Goal: Task Accomplishment & Management: Manage account settings

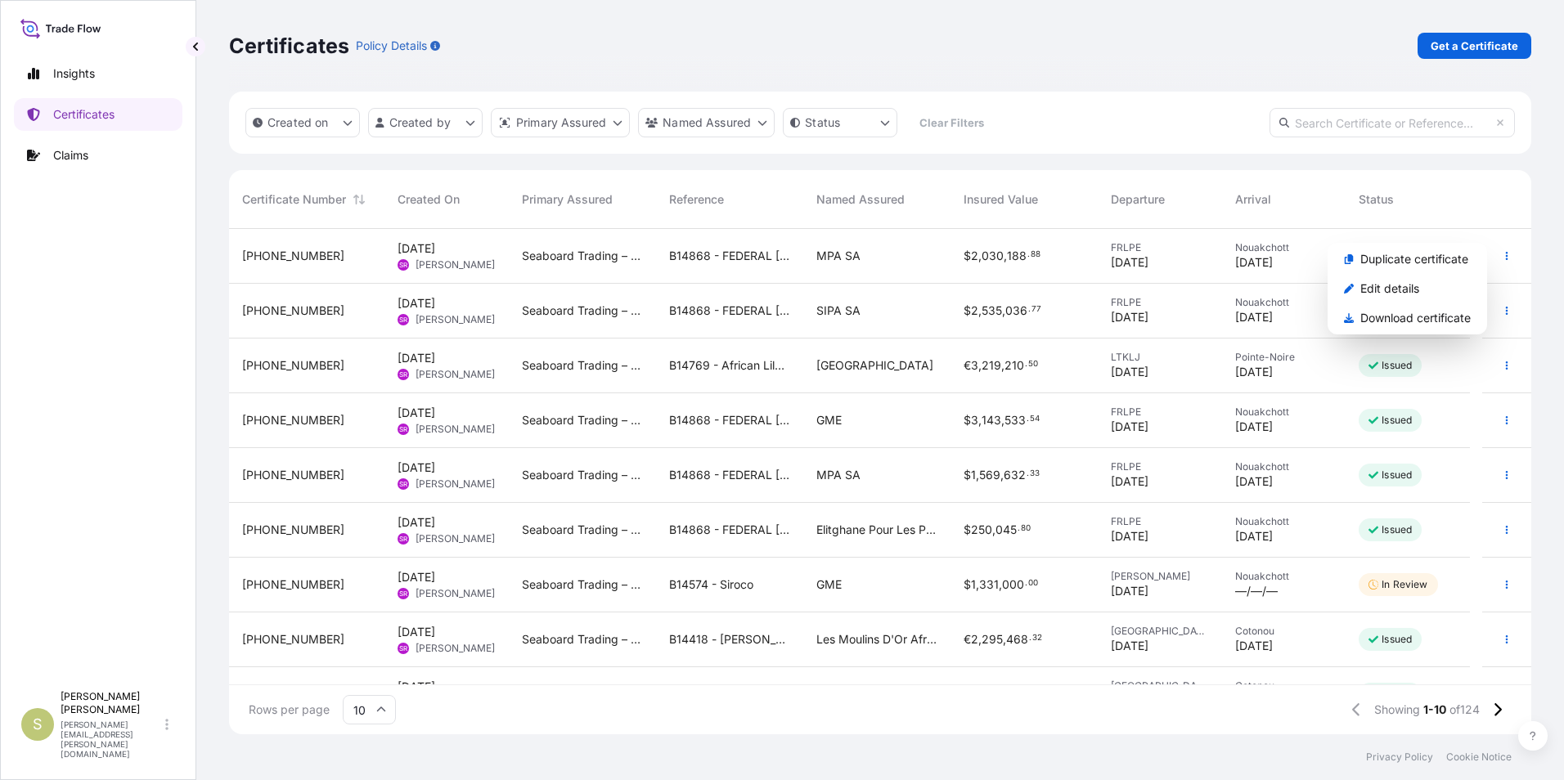
scroll to position [502, 1290]
click at [1502, 474] on icon "button" at bounding box center [1507, 475] width 10 height 10
click at [1502, 471] on icon "button" at bounding box center [1507, 475] width 10 height 10
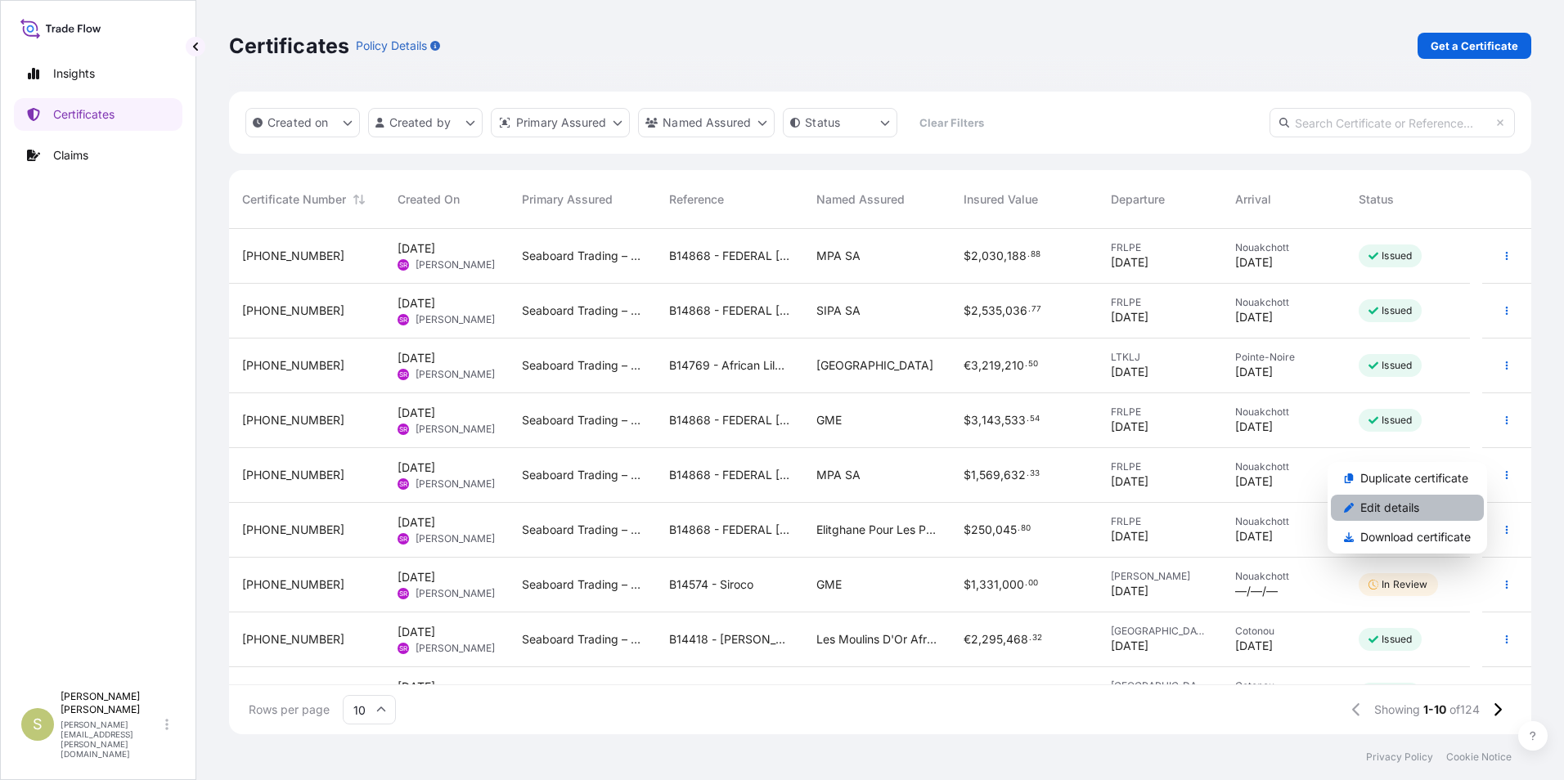
click at [1410, 510] on p "Edit details" at bounding box center [1389, 508] width 59 height 16
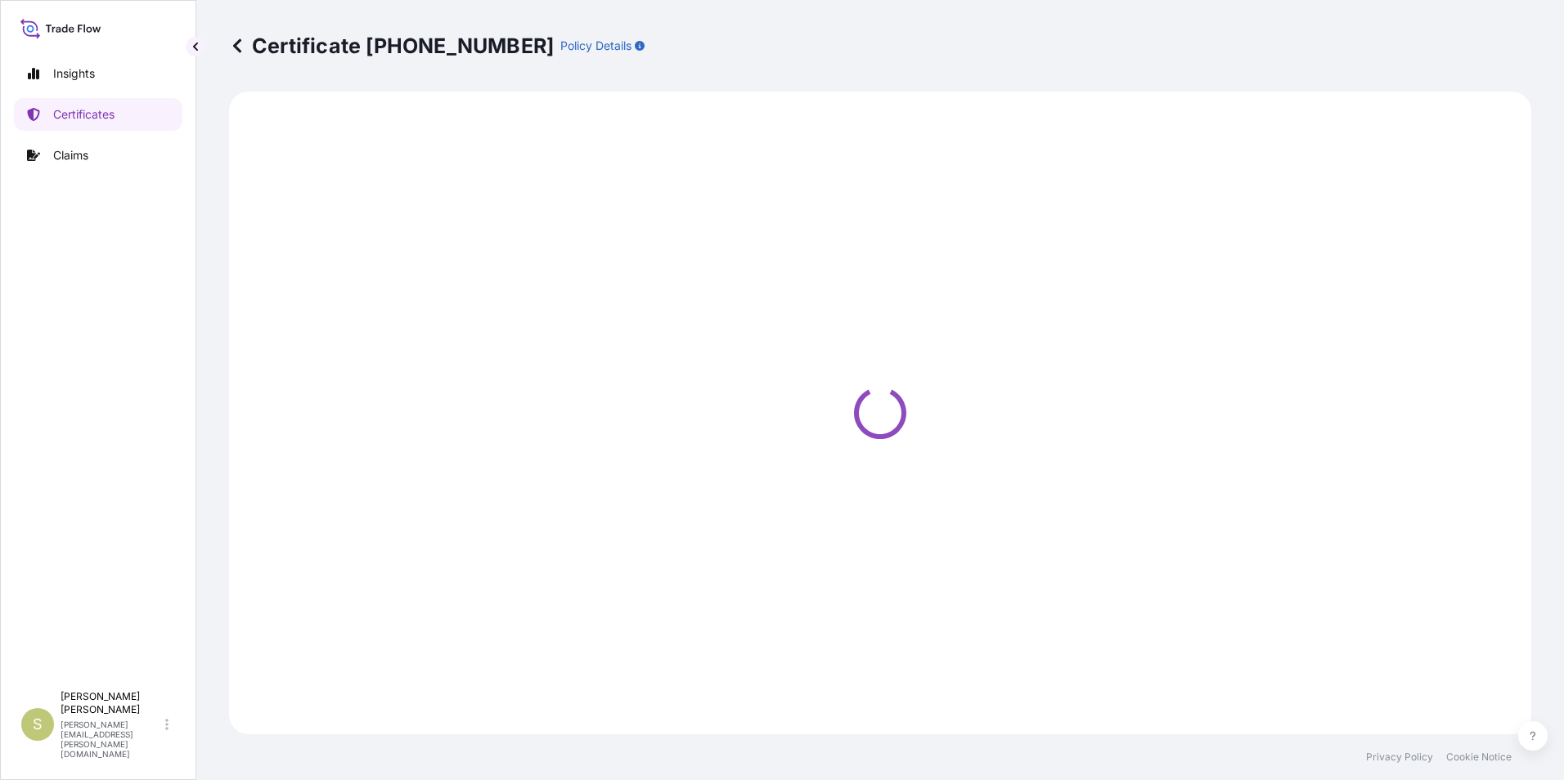
select select "Ocean Vessel"
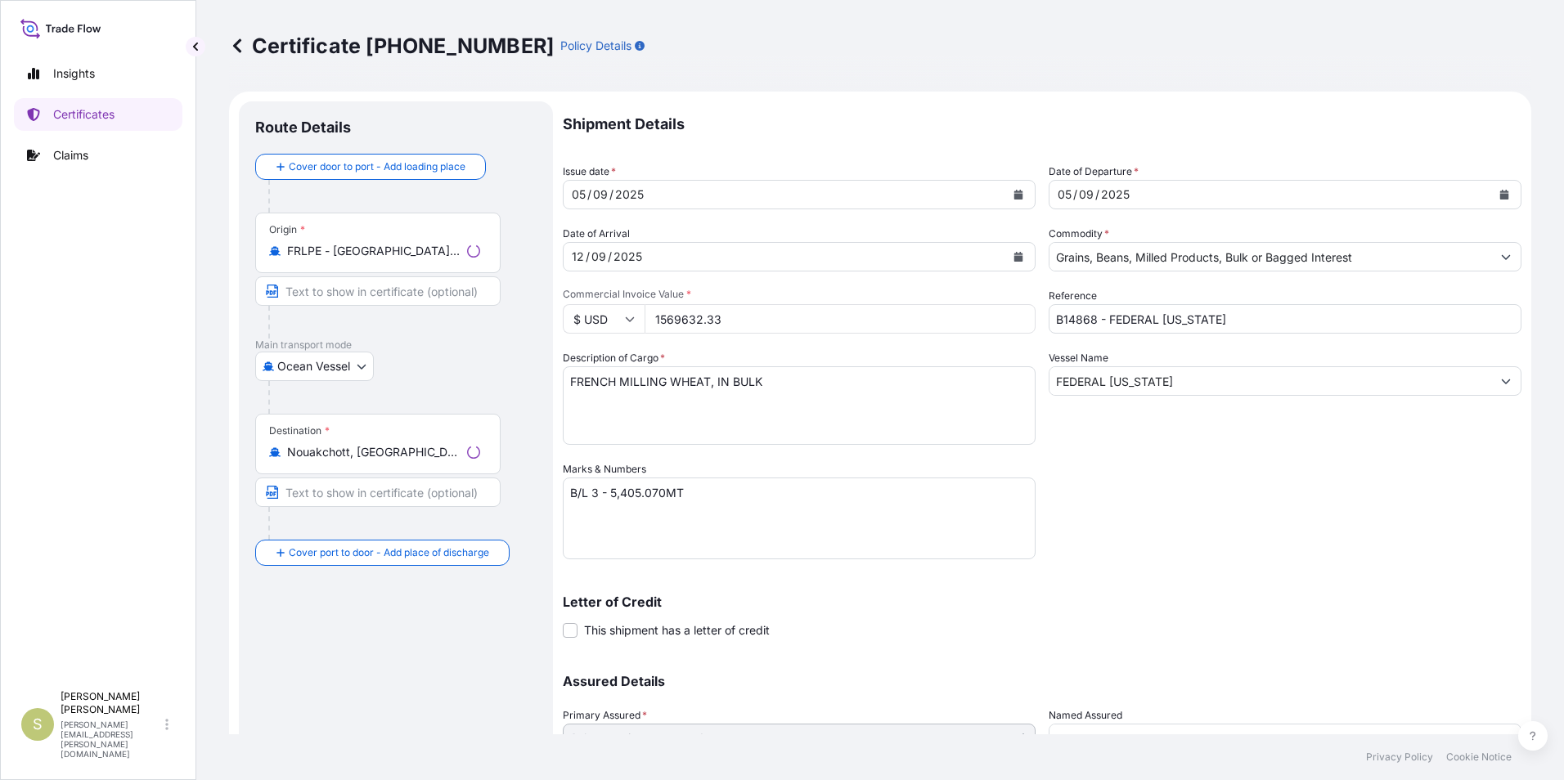
select select "31640"
click at [348, 293] on input "Text to appear on certificate" at bounding box center [377, 290] width 245 height 29
type input "[GEOGRAPHIC_DATA], [GEOGRAPHIC_DATA]"
type input "Nouakchott, [GEOGRAPHIC_DATA]"
click at [445, 366] on div "Ocean Vessel [GEOGRAPHIC_DATA]" at bounding box center [395, 366] width 281 height 29
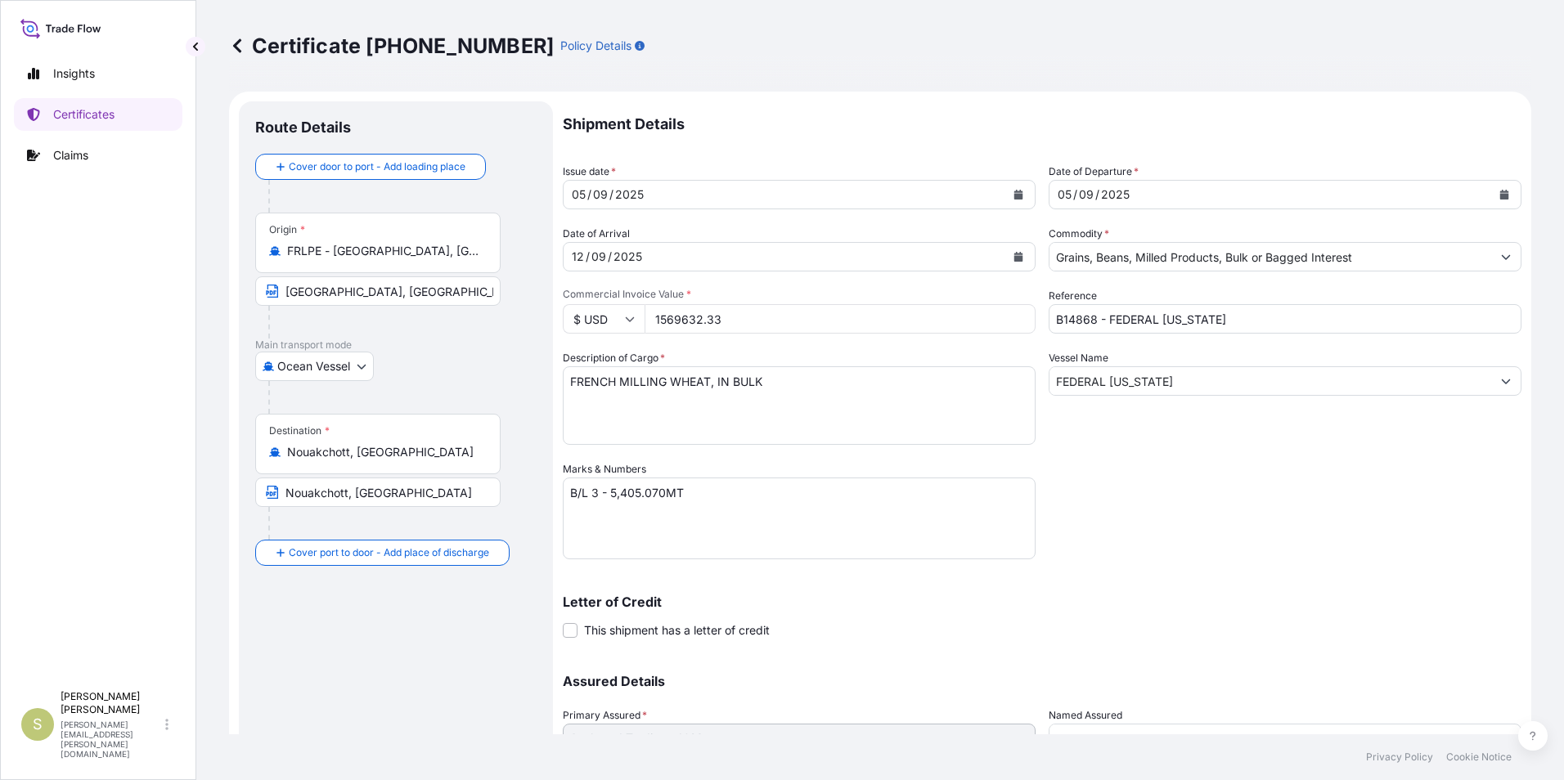
click at [375, 627] on div "Route Details Cover door to port - Add loading place Place of loading Road / [G…" at bounding box center [395, 483] width 281 height 730
click at [602, 493] on textarea "B/L 3 - 5,405.070MT" at bounding box center [799, 519] width 473 height 82
click at [622, 511] on textarea "B/L 3 - 5,405.070MT" at bounding box center [799, 519] width 473 height 82
click at [740, 555] on textarea "B/L 3 - 5,405.070MT" at bounding box center [799, 519] width 473 height 82
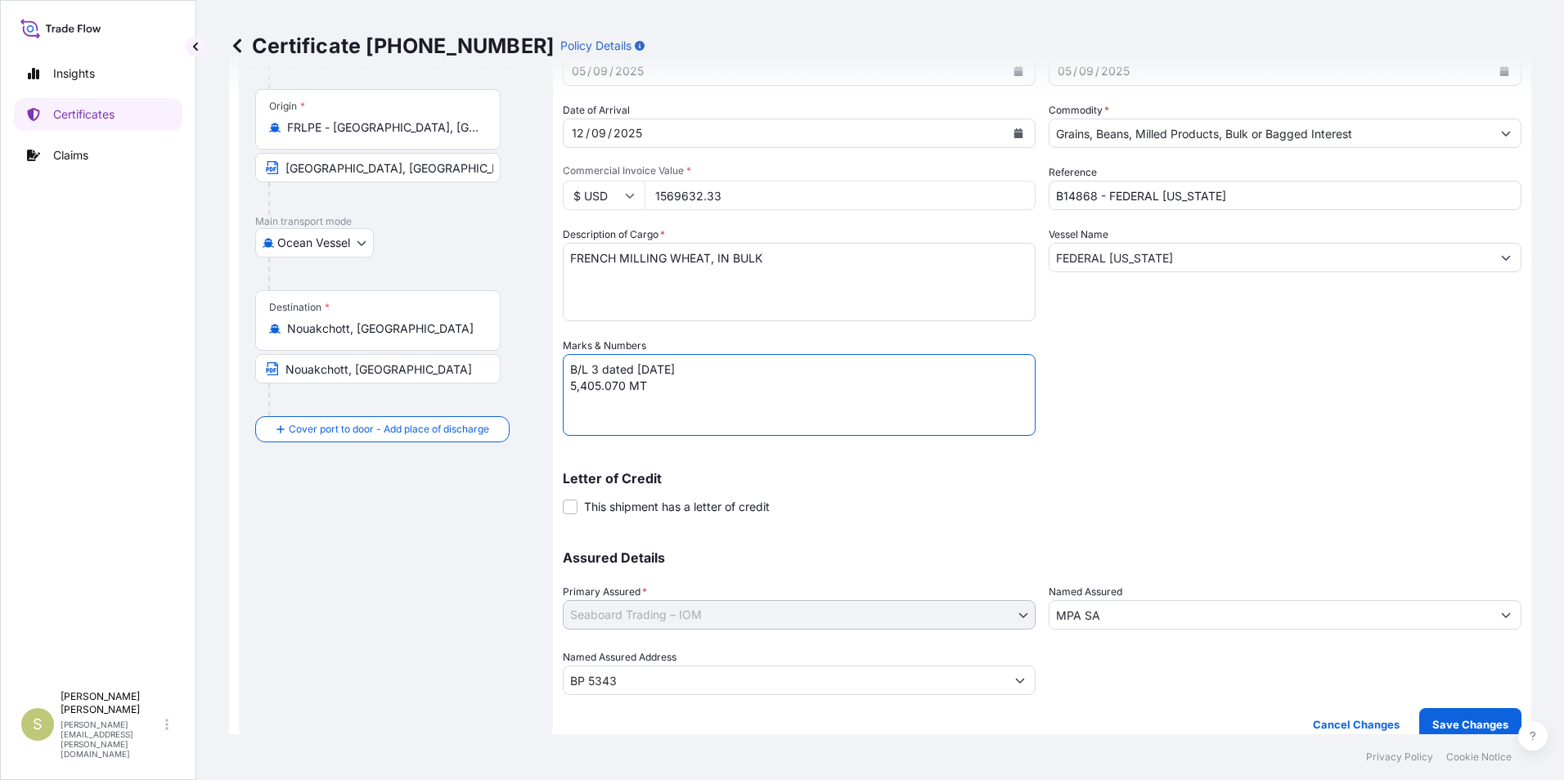
scroll to position [140, 0]
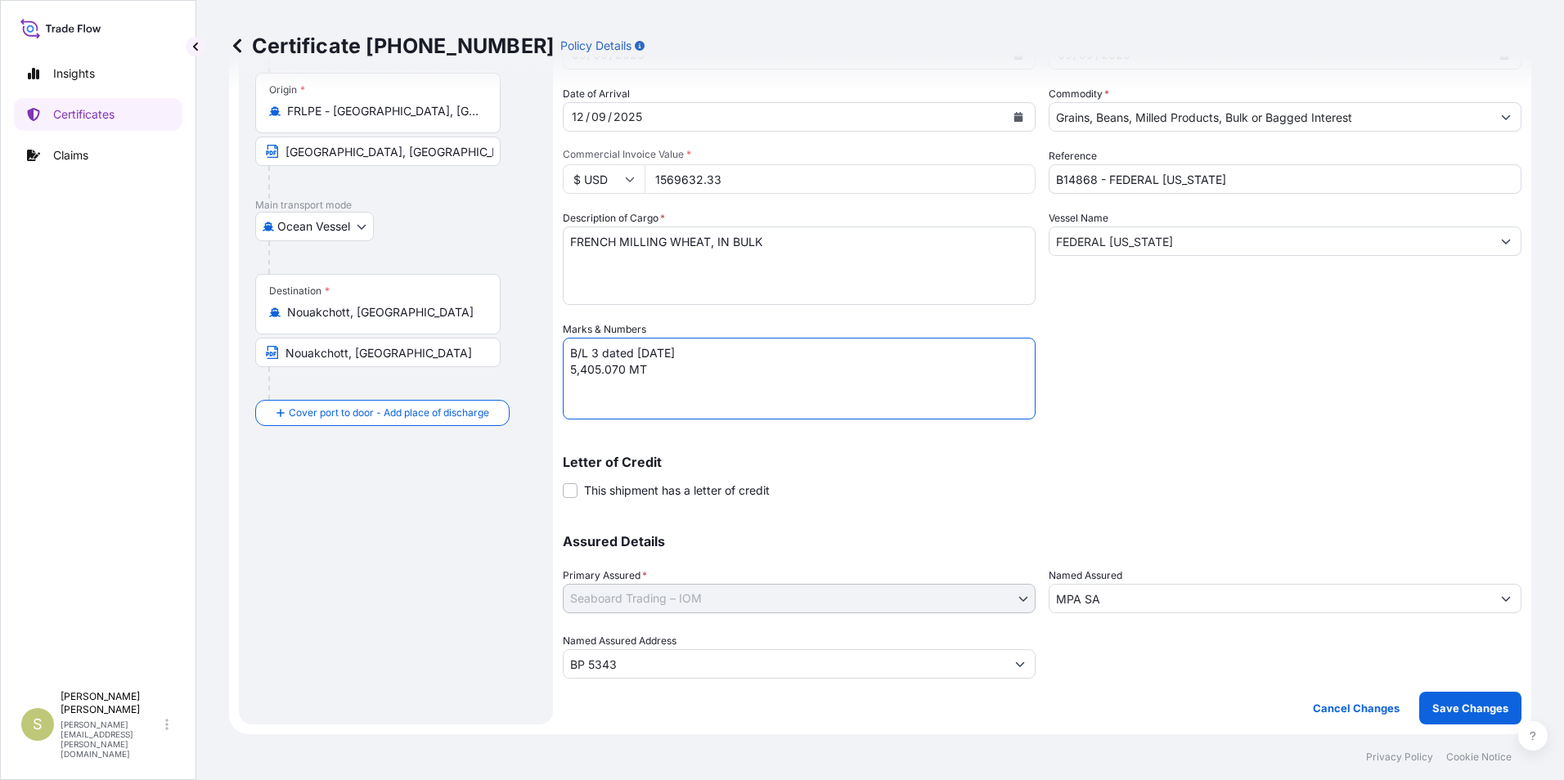
click at [873, 465] on p "Letter of Credit" at bounding box center [1042, 462] width 959 height 13
drag, startPoint x: 604, startPoint y: 355, endPoint x: 631, endPoint y: 355, distance: 27.8
click at [631, 355] on textarea "B/L 3 - 5,405.070MT" at bounding box center [799, 379] width 473 height 82
drag, startPoint x: 662, startPoint y: 349, endPoint x: 716, endPoint y: 353, distance: 53.3
click at [716, 353] on textarea "B/L 3 - 5,405.070MT" at bounding box center [799, 379] width 473 height 82
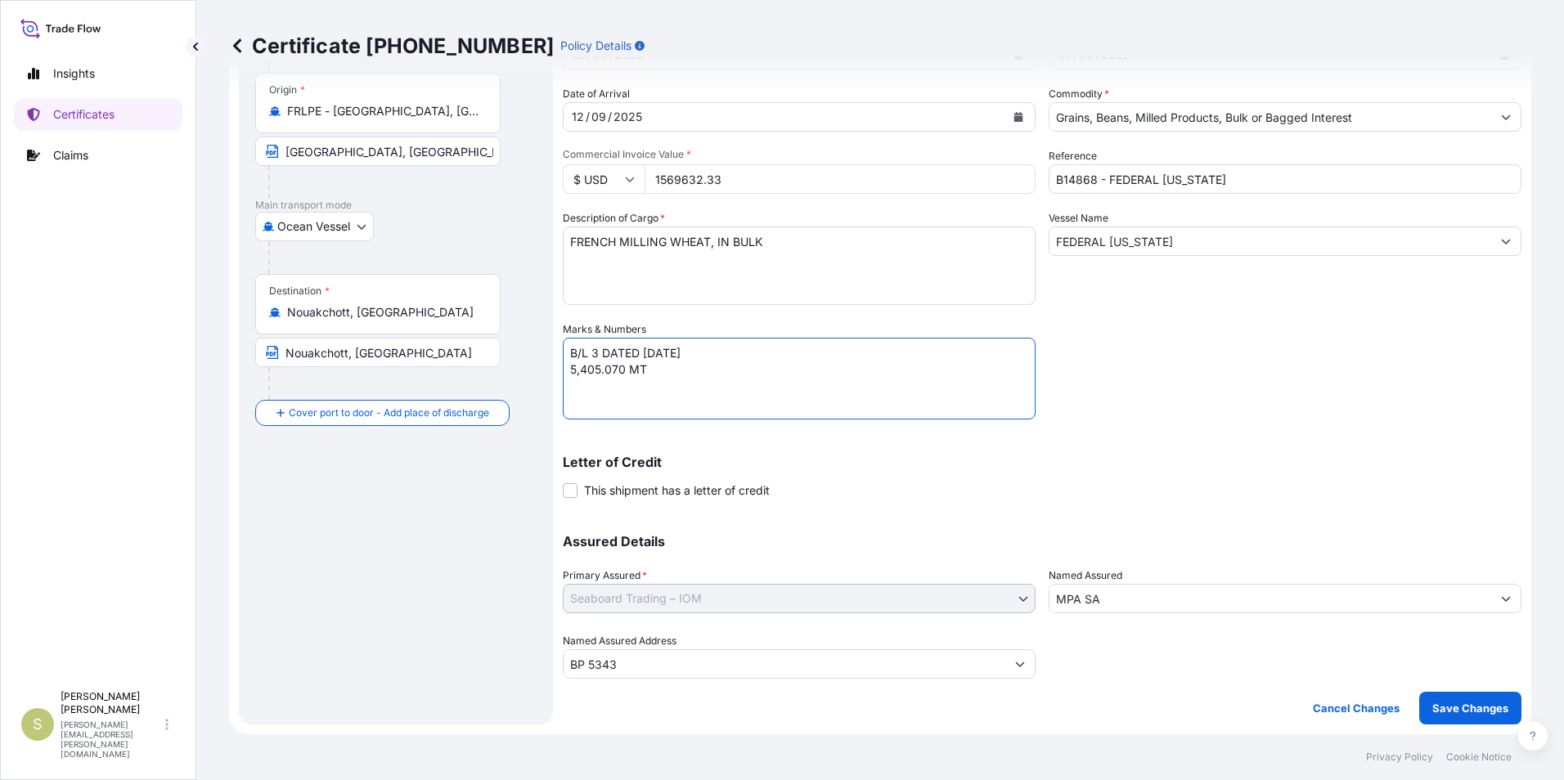
type textarea "B/L 3 DATED [DATE] 5,405.070 MT"
click at [1080, 469] on div "Letter of Credit This shipment has a letter of credit Letter of credit * Letter…" at bounding box center [1042, 477] width 959 height 43
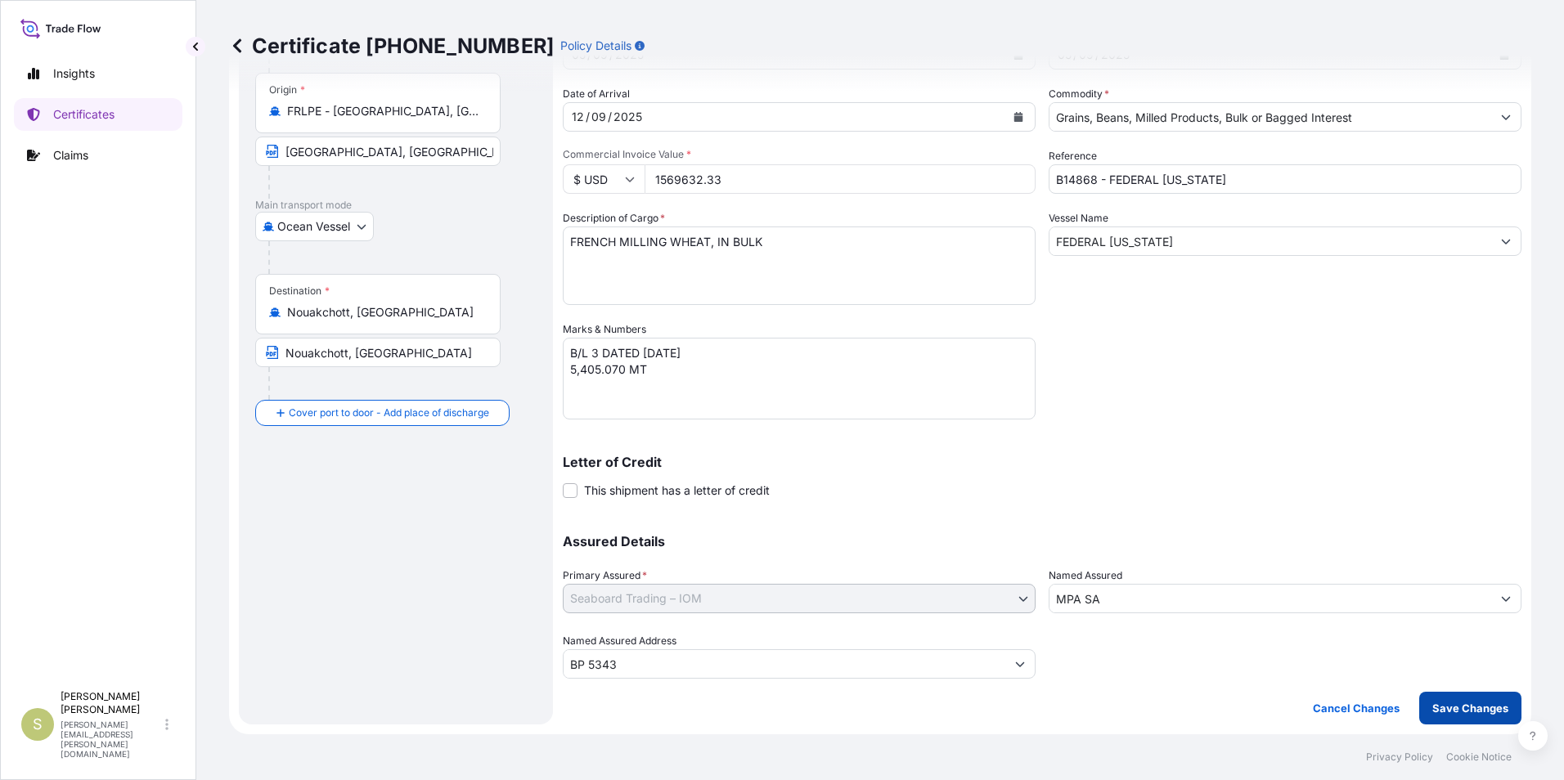
click at [1449, 717] on button "Save Changes" at bounding box center [1470, 708] width 102 height 33
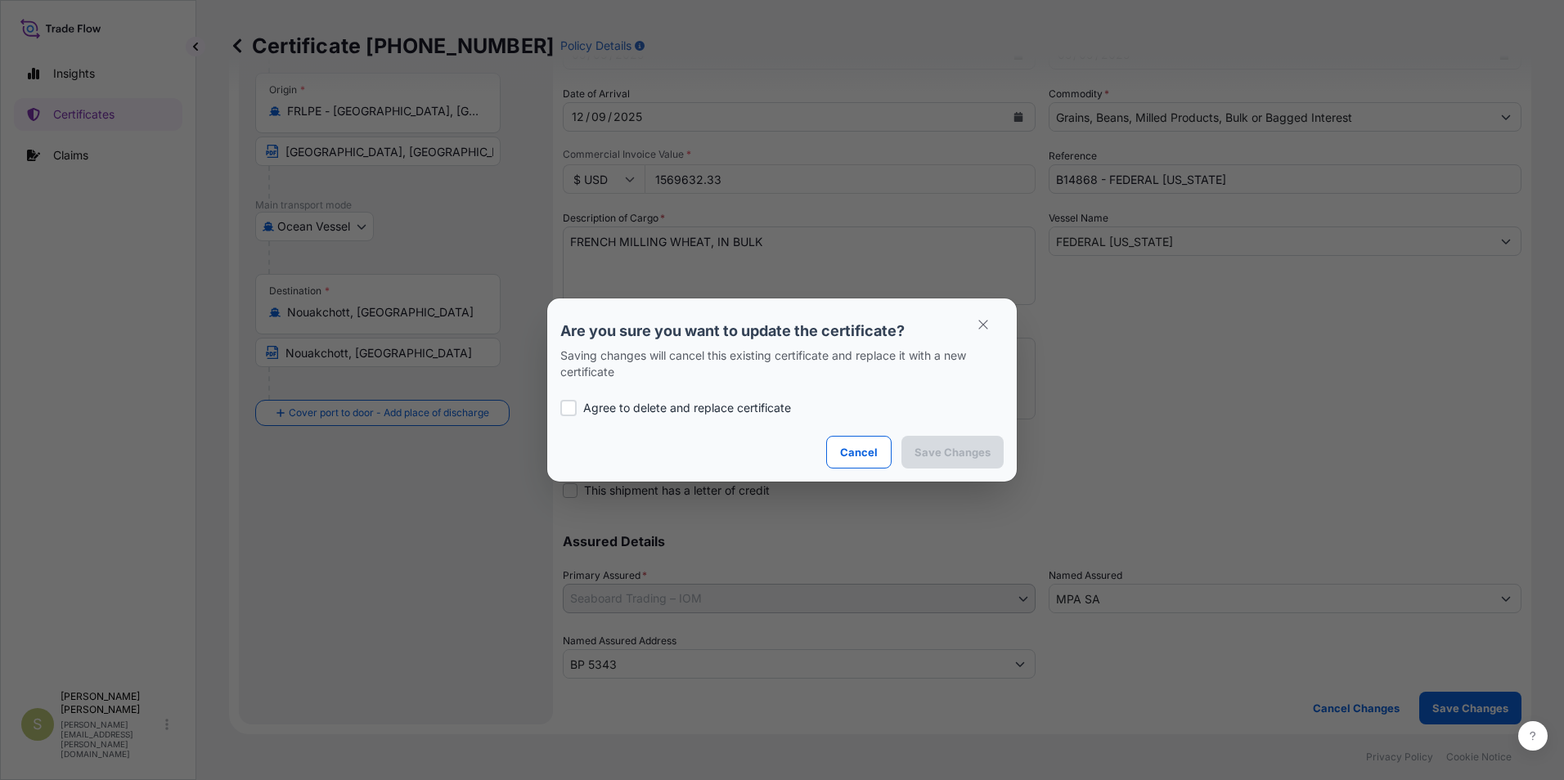
click at [647, 410] on p "Agree to delete and replace certificate" at bounding box center [687, 408] width 208 height 16
checkbox input "true"
click at [945, 447] on p "Save Changes" at bounding box center [952, 452] width 76 height 16
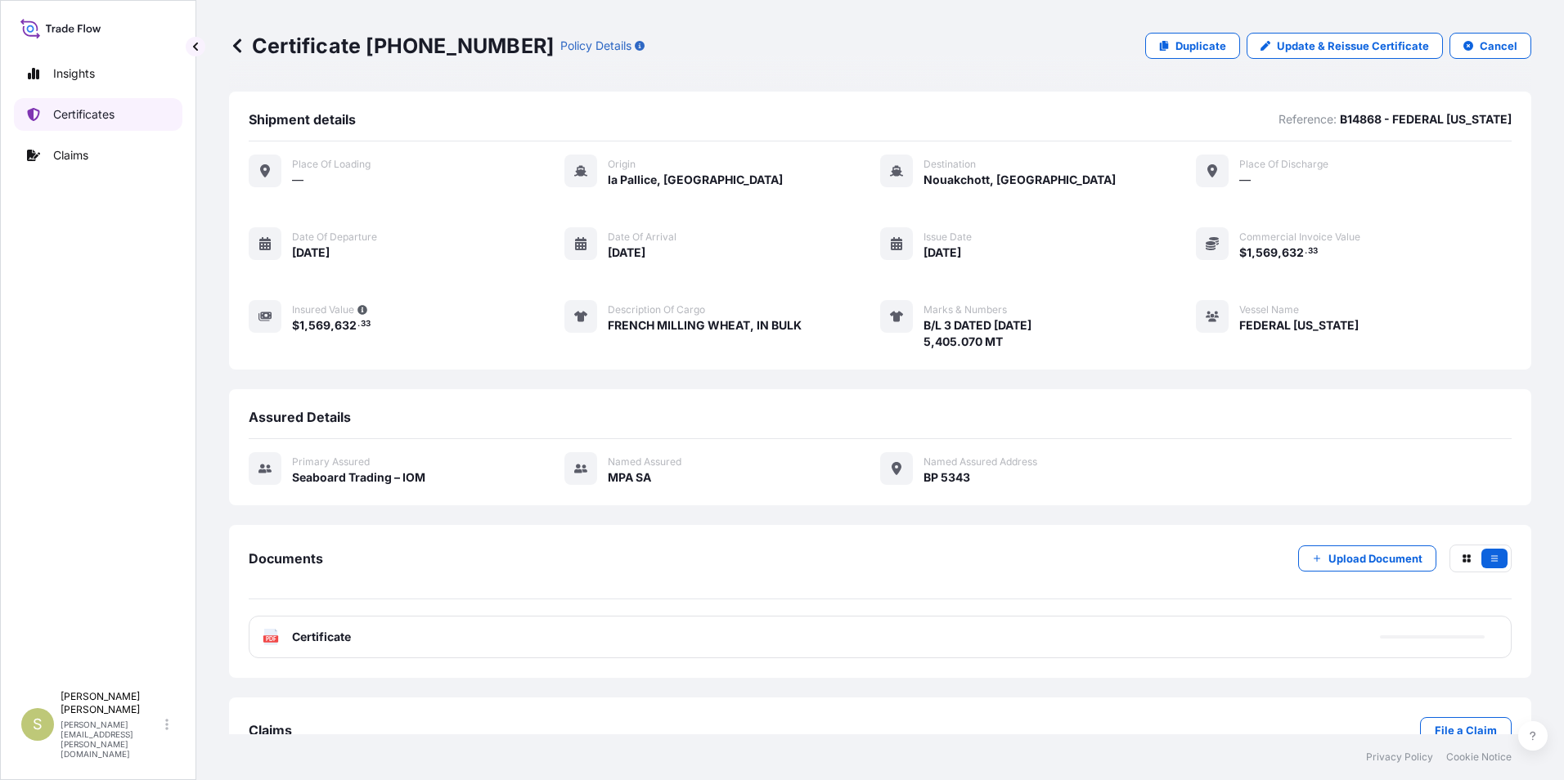
click at [83, 111] on p "Certificates" at bounding box center [83, 114] width 61 height 16
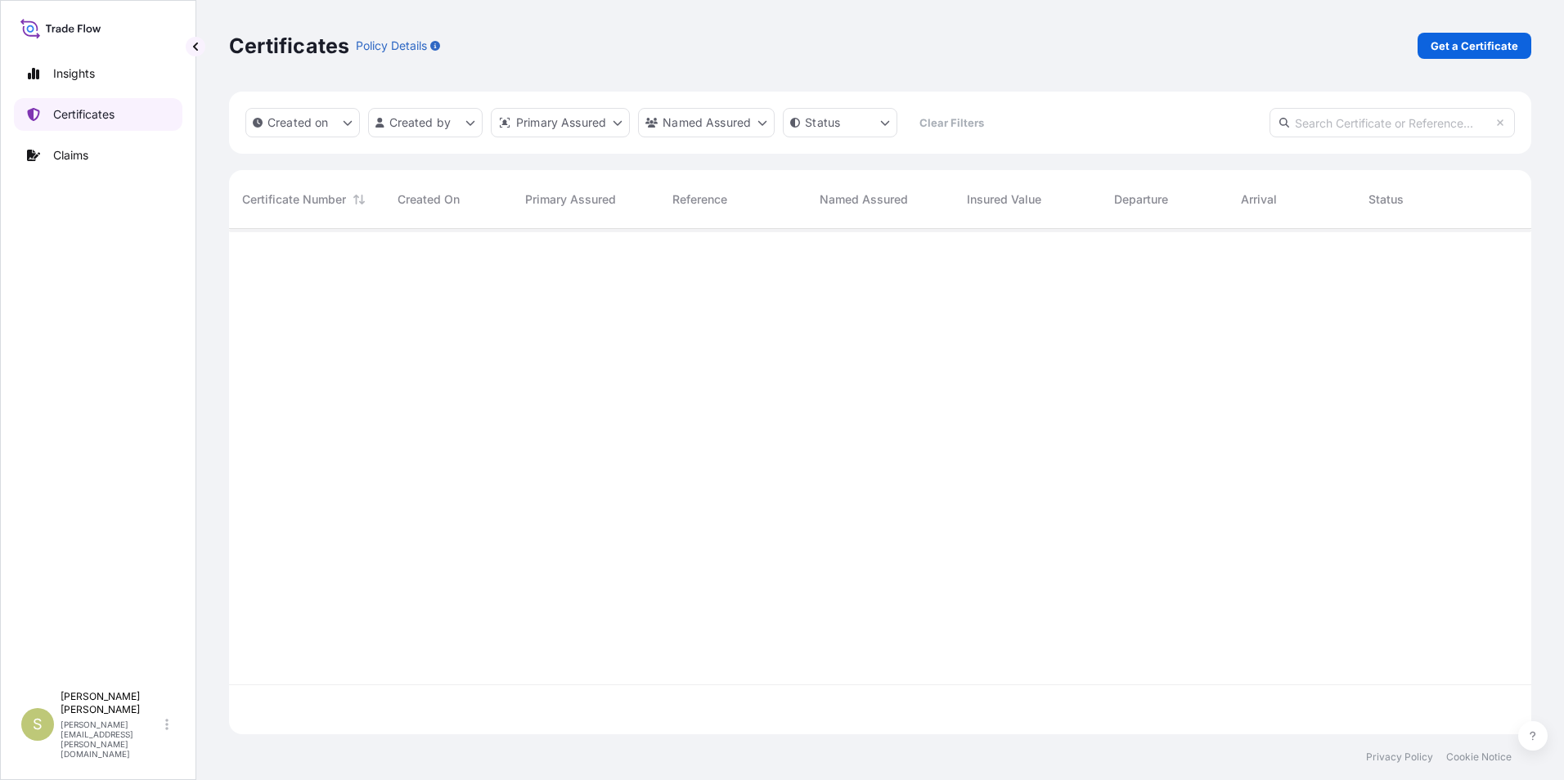
scroll to position [502, 1290]
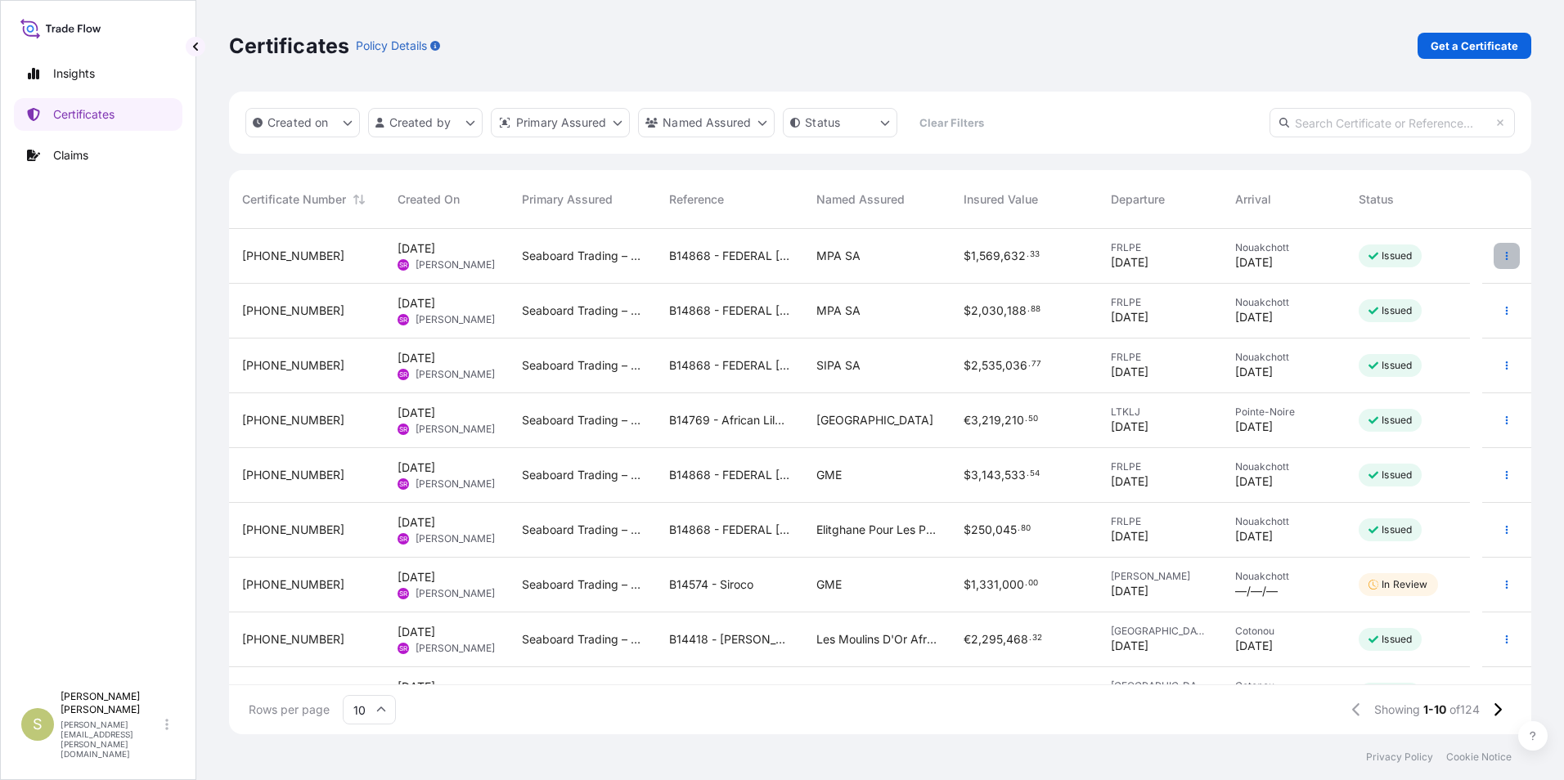
click at [1502, 255] on button "button" at bounding box center [1506, 256] width 26 height 26
click at [60, 151] on p "Claims" at bounding box center [70, 155] width 35 height 16
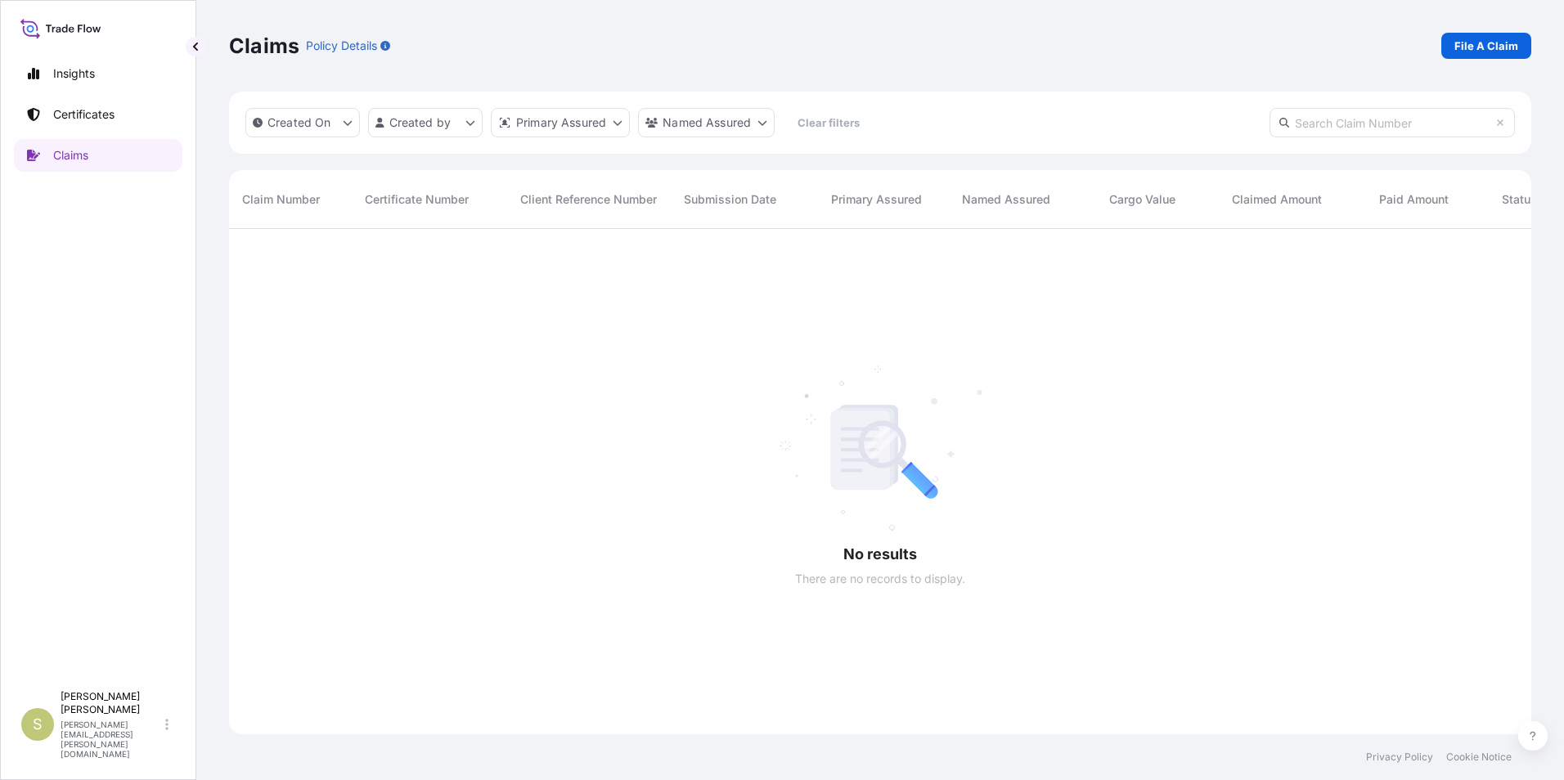
scroll to position [552, 1290]
click at [62, 116] on p "Certificates" at bounding box center [83, 114] width 61 height 16
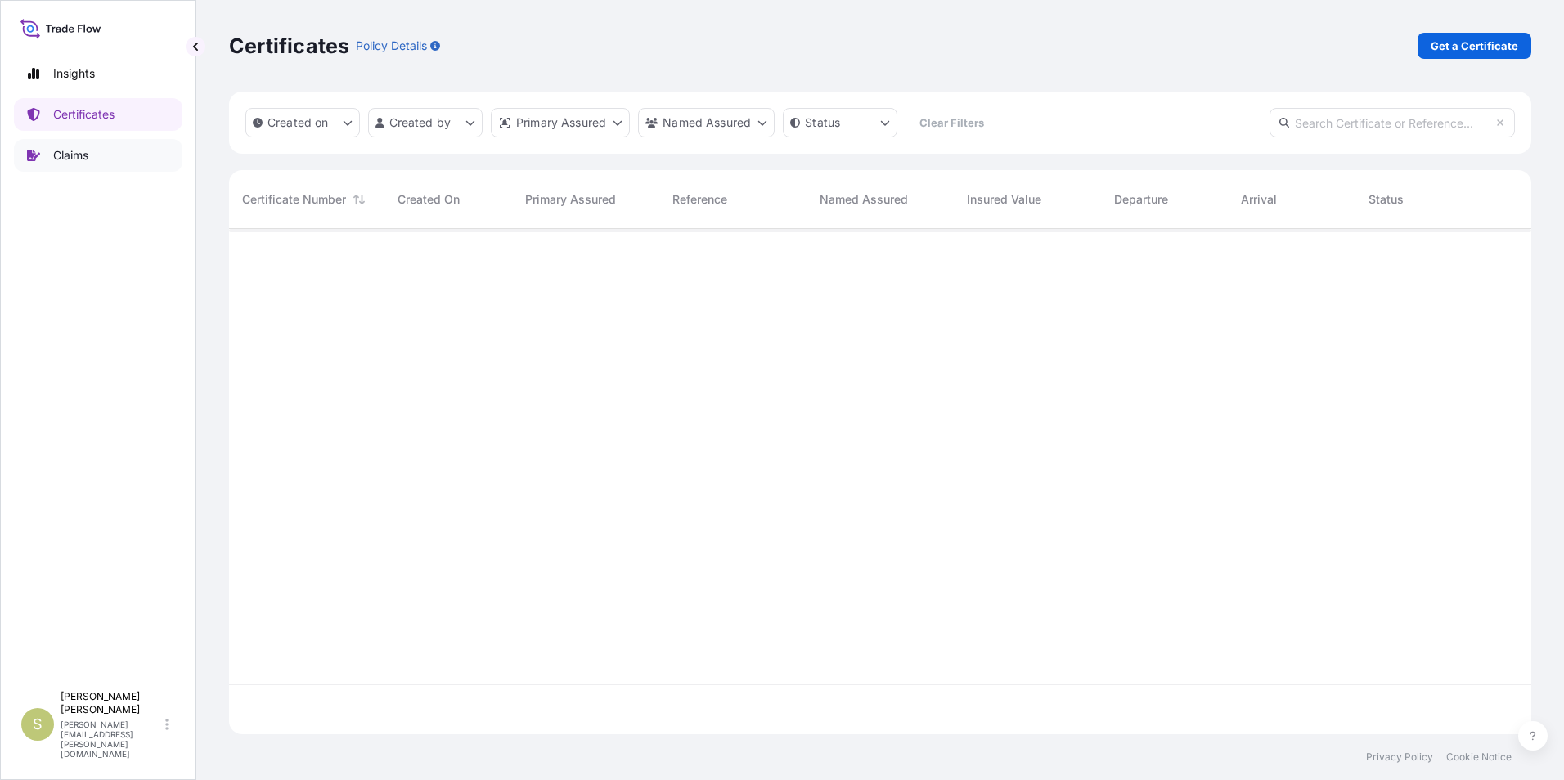
scroll to position [502, 1290]
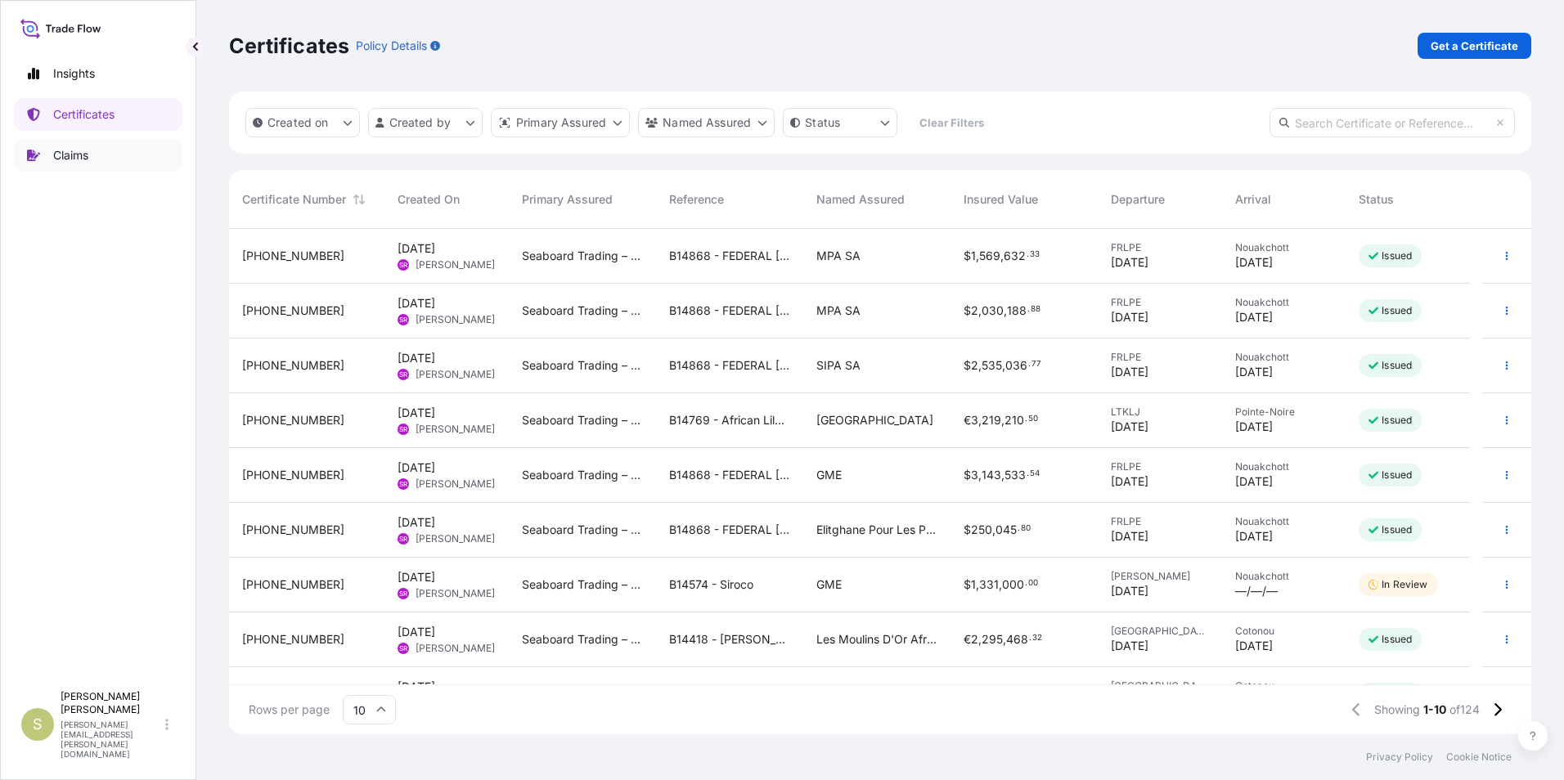
click at [80, 148] on p "Claims" at bounding box center [70, 155] width 35 height 16
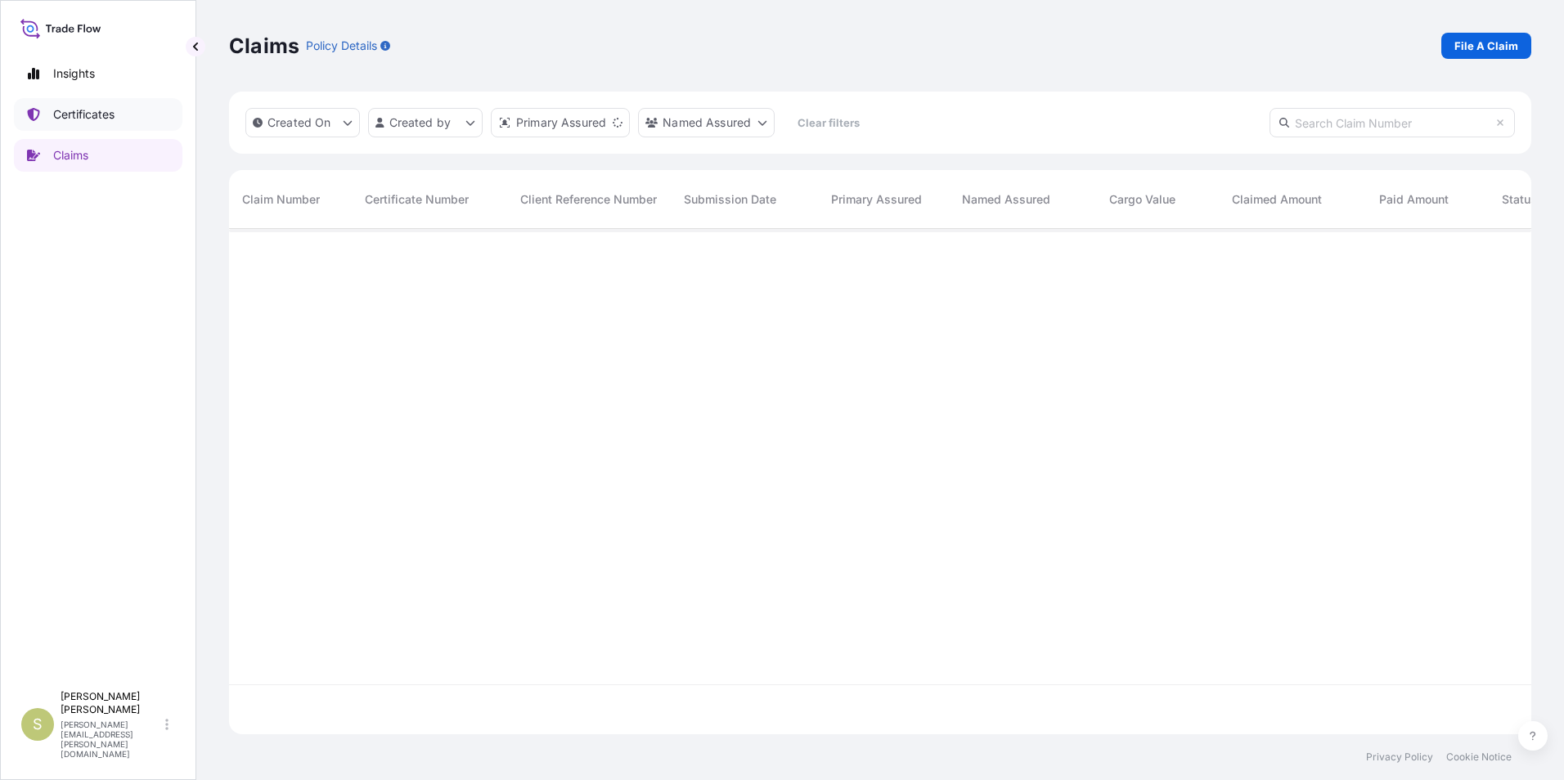
scroll to position [502, 1290]
click at [72, 110] on p "Certificates" at bounding box center [83, 114] width 61 height 16
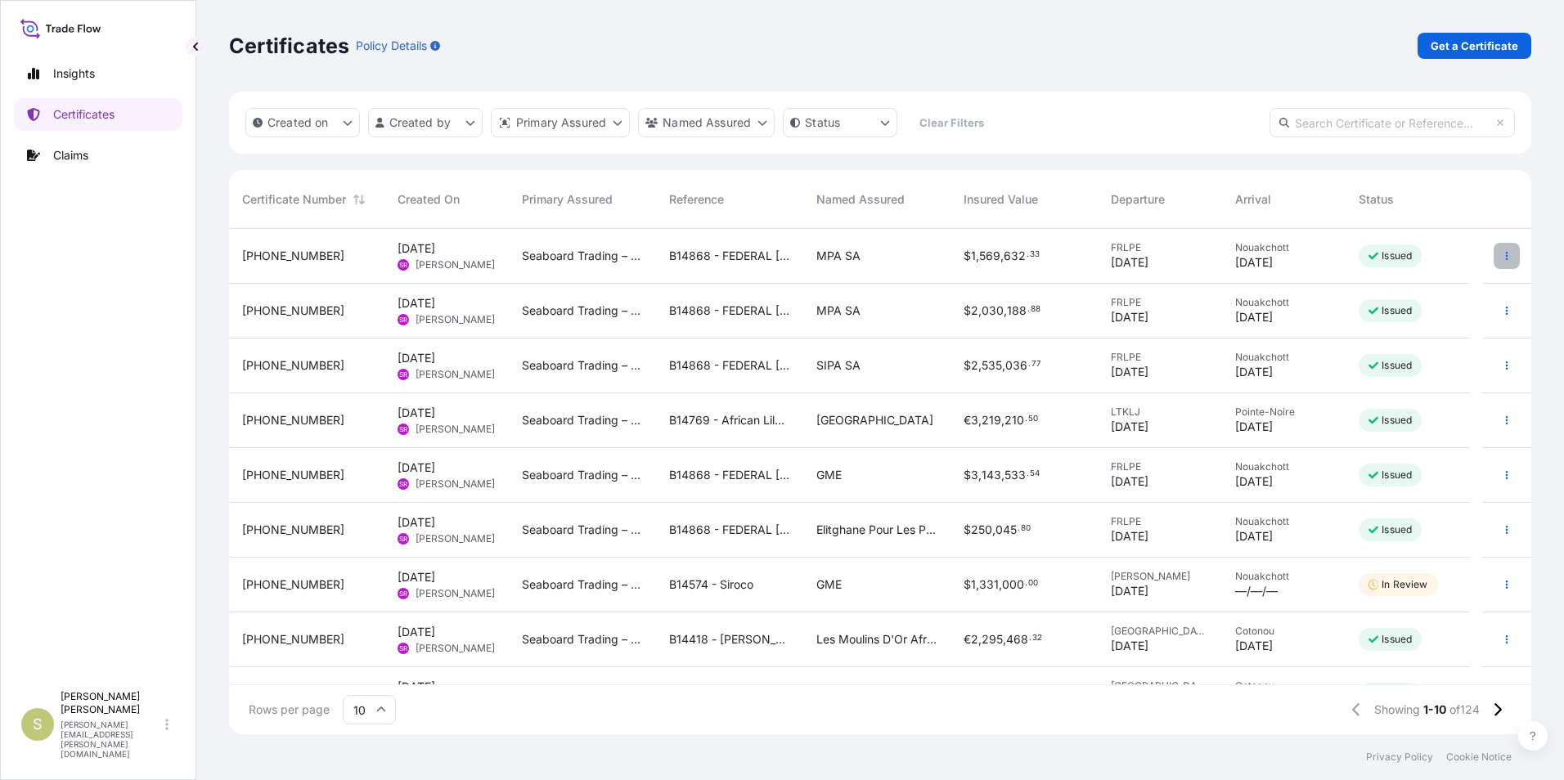
click at [1502, 252] on icon "button" at bounding box center [1507, 256] width 10 height 10
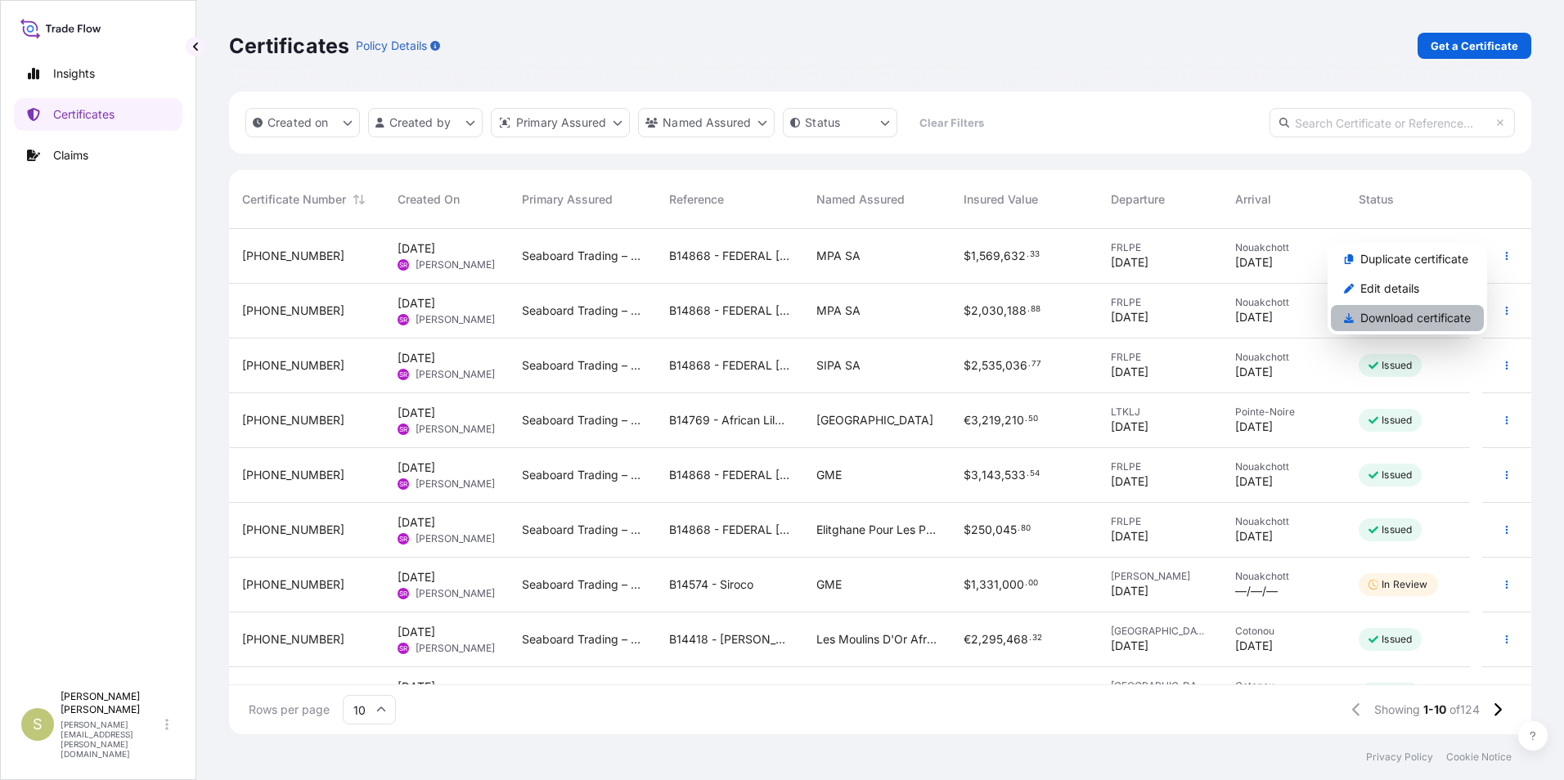
click at [1410, 319] on p "Download certificate" at bounding box center [1415, 318] width 110 height 16
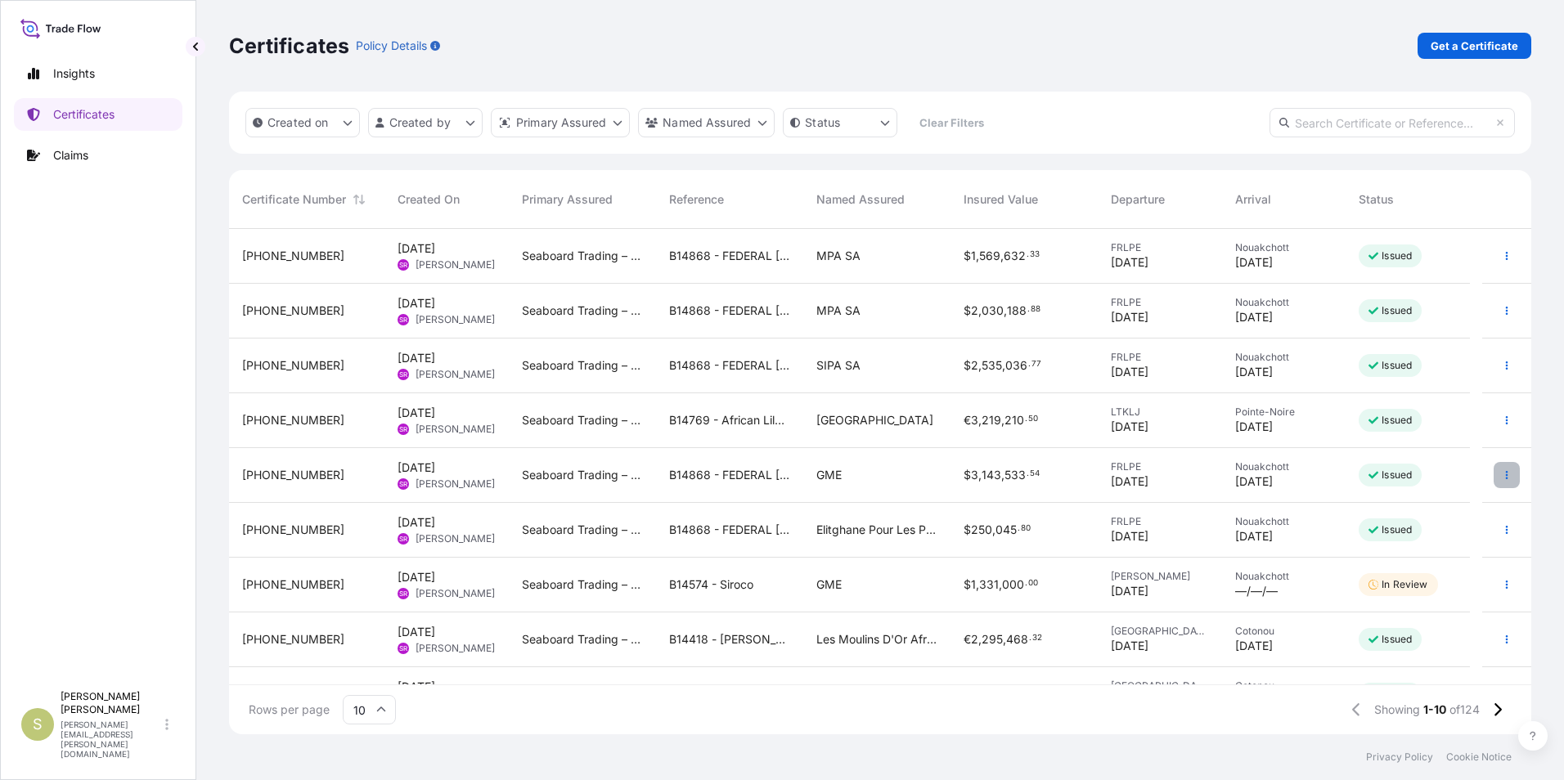
click at [1499, 478] on button "button" at bounding box center [1506, 475] width 26 height 26
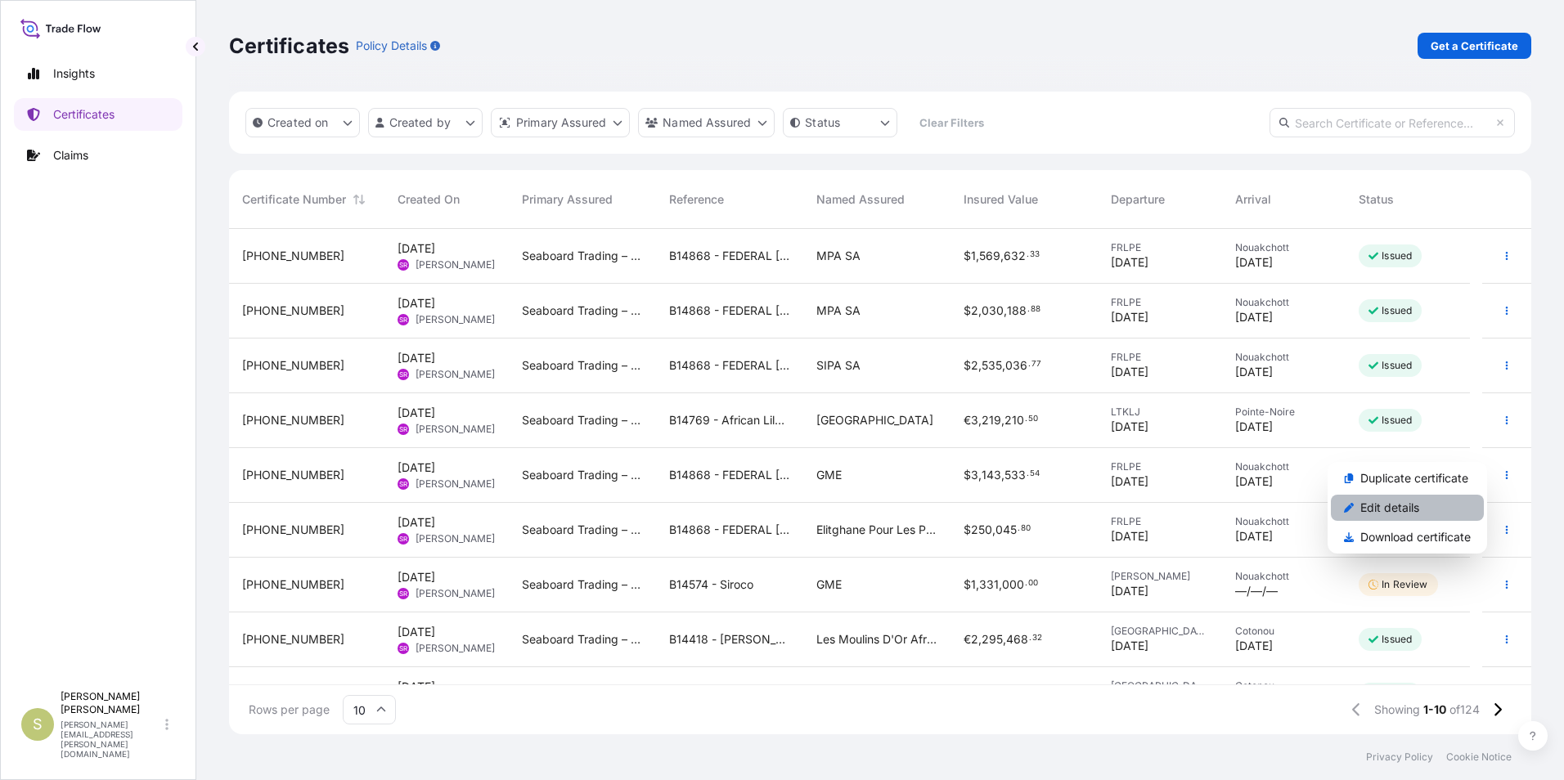
click at [1393, 512] on p "Edit details" at bounding box center [1389, 508] width 59 height 16
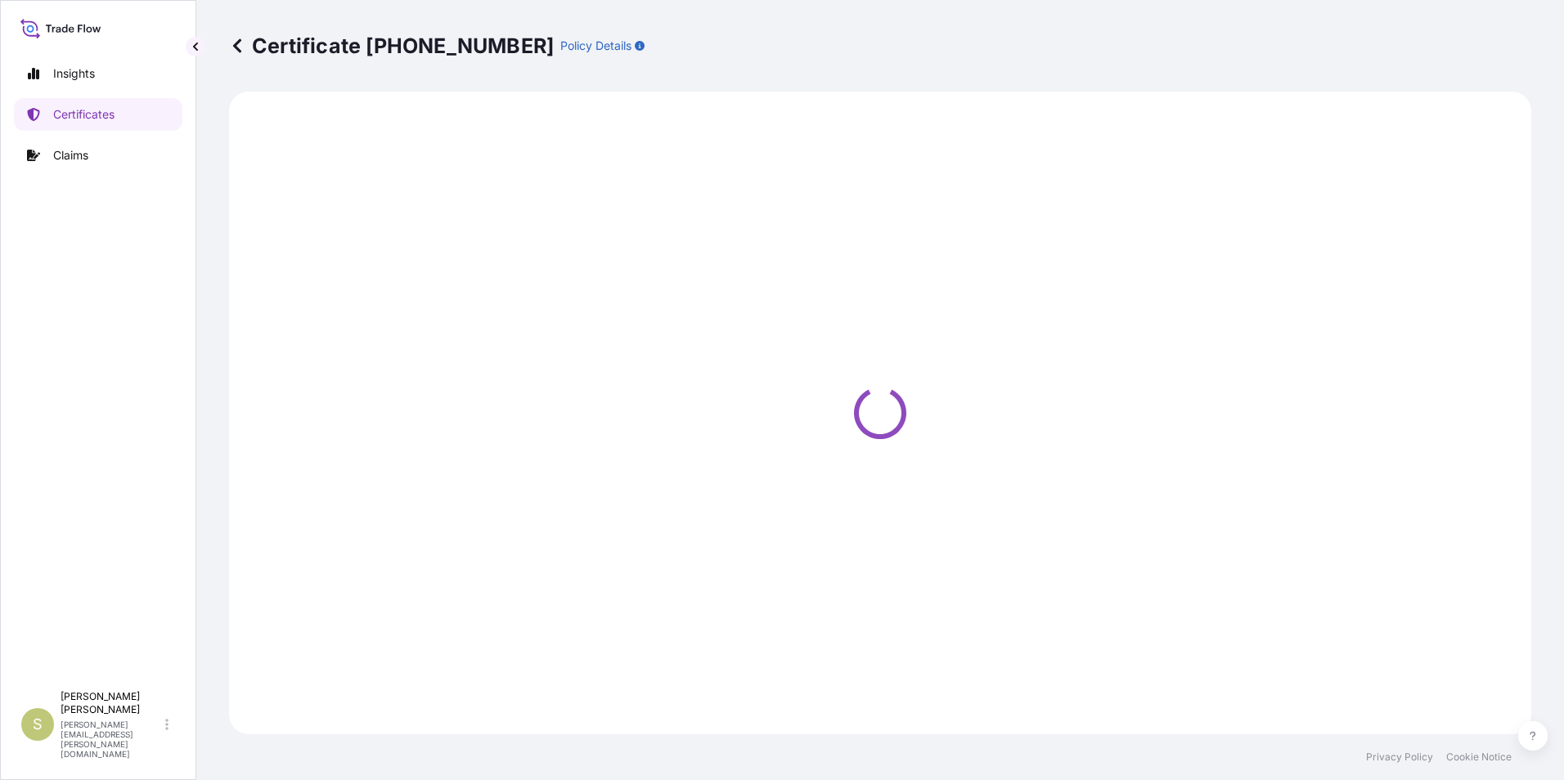
select select "Ocean Vessel"
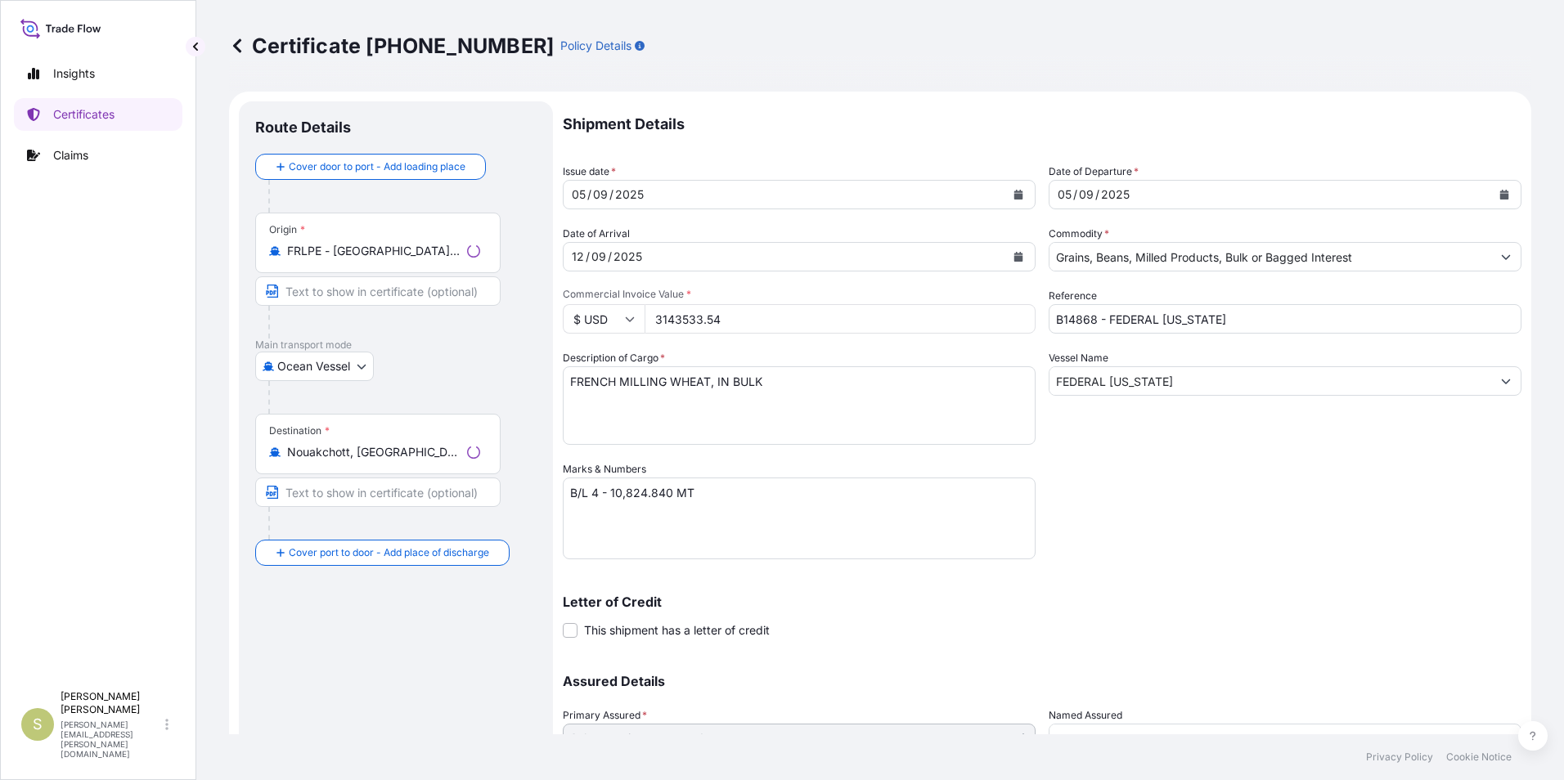
select select "31640"
click at [383, 287] on input "Text to appear on certificate" at bounding box center [377, 290] width 245 height 29
type input "[GEOGRAPHIC_DATA], [GEOGRAPHIC_DATA]"
type input "Nouakchott, [GEOGRAPHIC_DATA]"
click at [604, 496] on textarea "B/L 4 - 10,824.840 MT" at bounding box center [799, 519] width 473 height 82
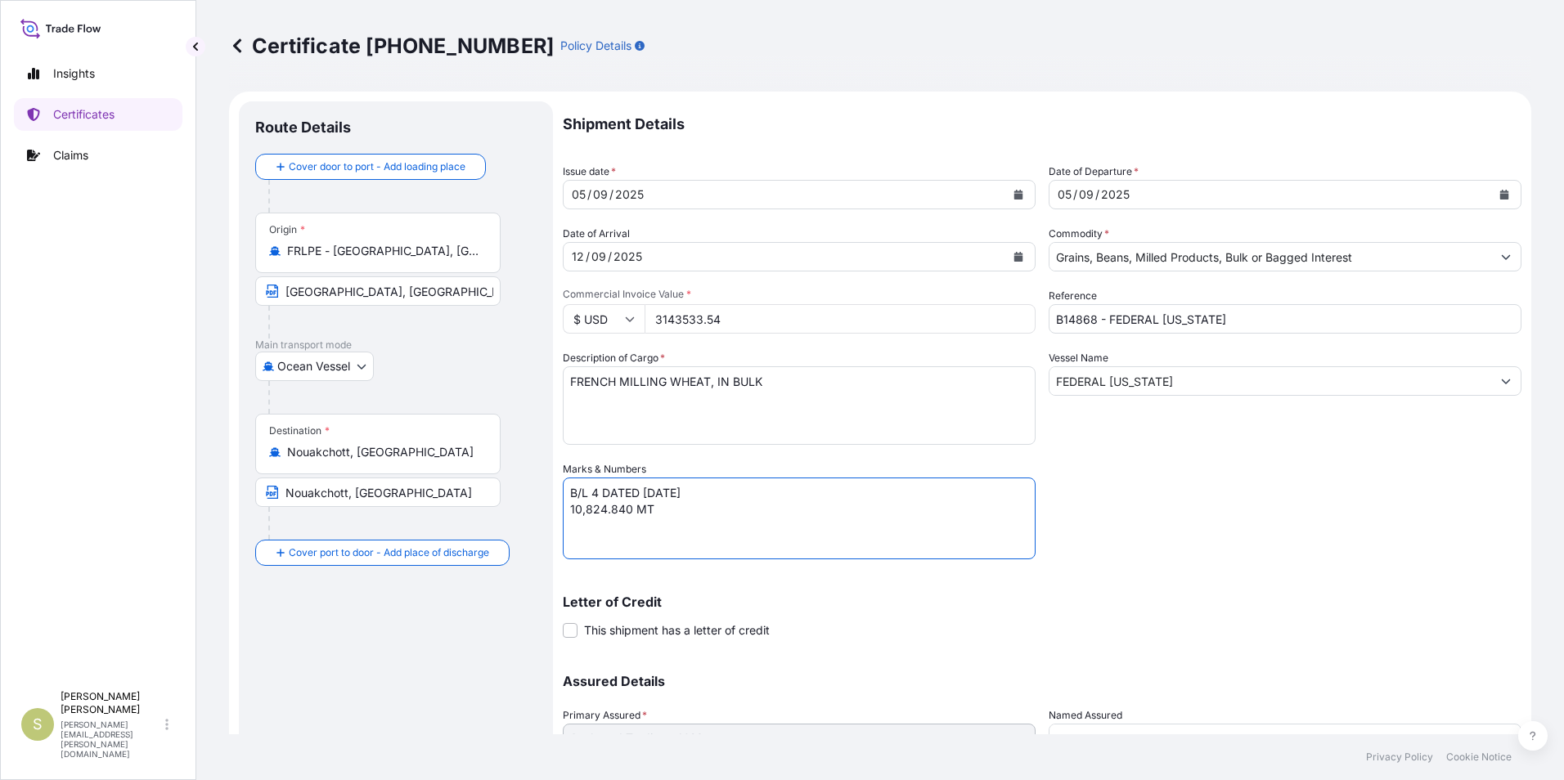
type textarea "B/L 4 DATED [DATE] 10,824.840 MT"
click at [1177, 523] on div "Shipment Details Issue date * [DATE] Date of Departure * [DATE] Date of Arrival…" at bounding box center [1042, 459] width 959 height 717
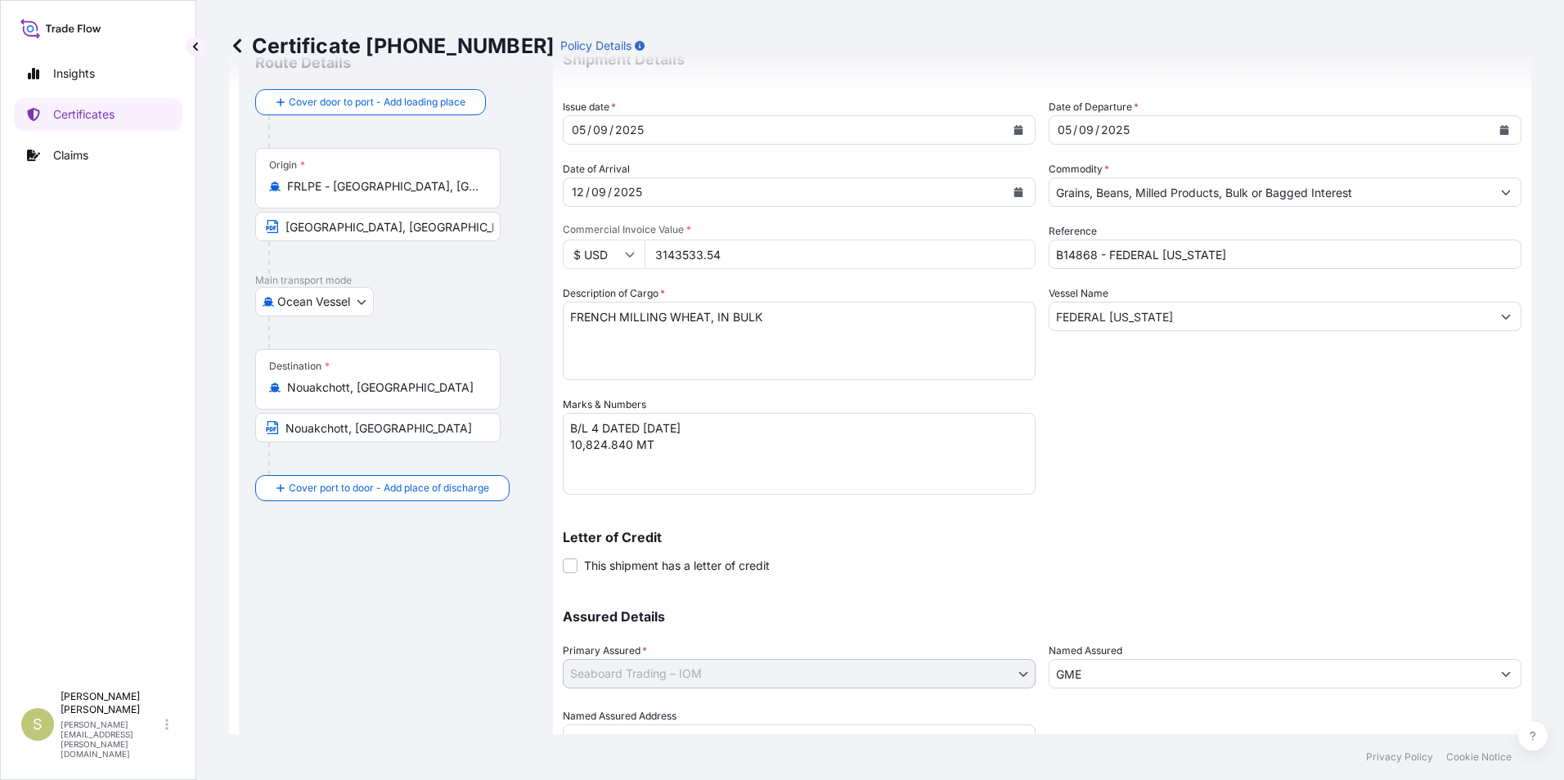
scroll to position [140, 0]
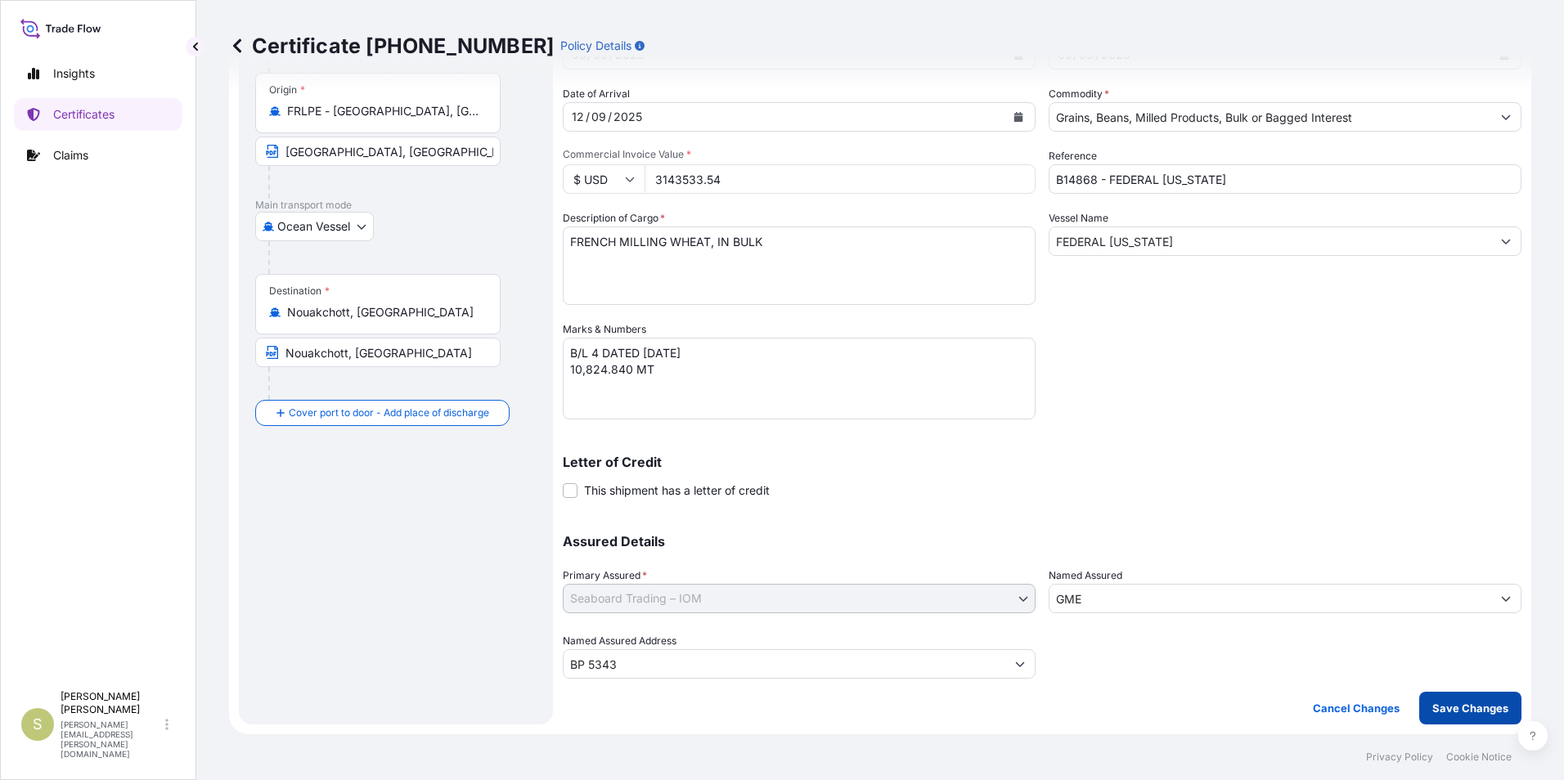
click at [1437, 707] on p "Save Changes" at bounding box center [1470, 708] width 76 height 16
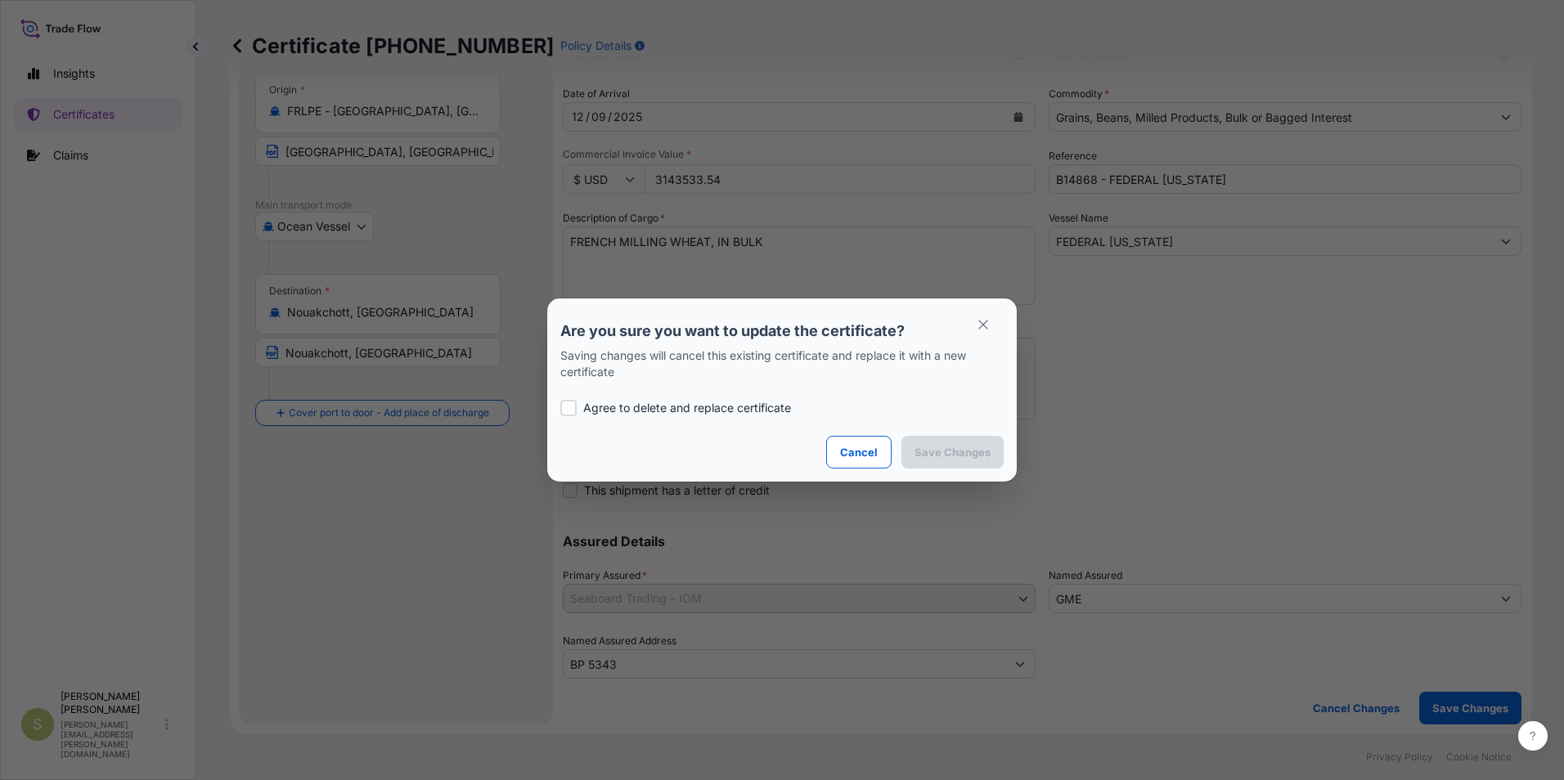
click at [644, 402] on p "Agree to delete and replace certificate" at bounding box center [687, 408] width 208 height 16
checkbox input "true"
click at [930, 449] on p "Save Changes" at bounding box center [952, 452] width 76 height 16
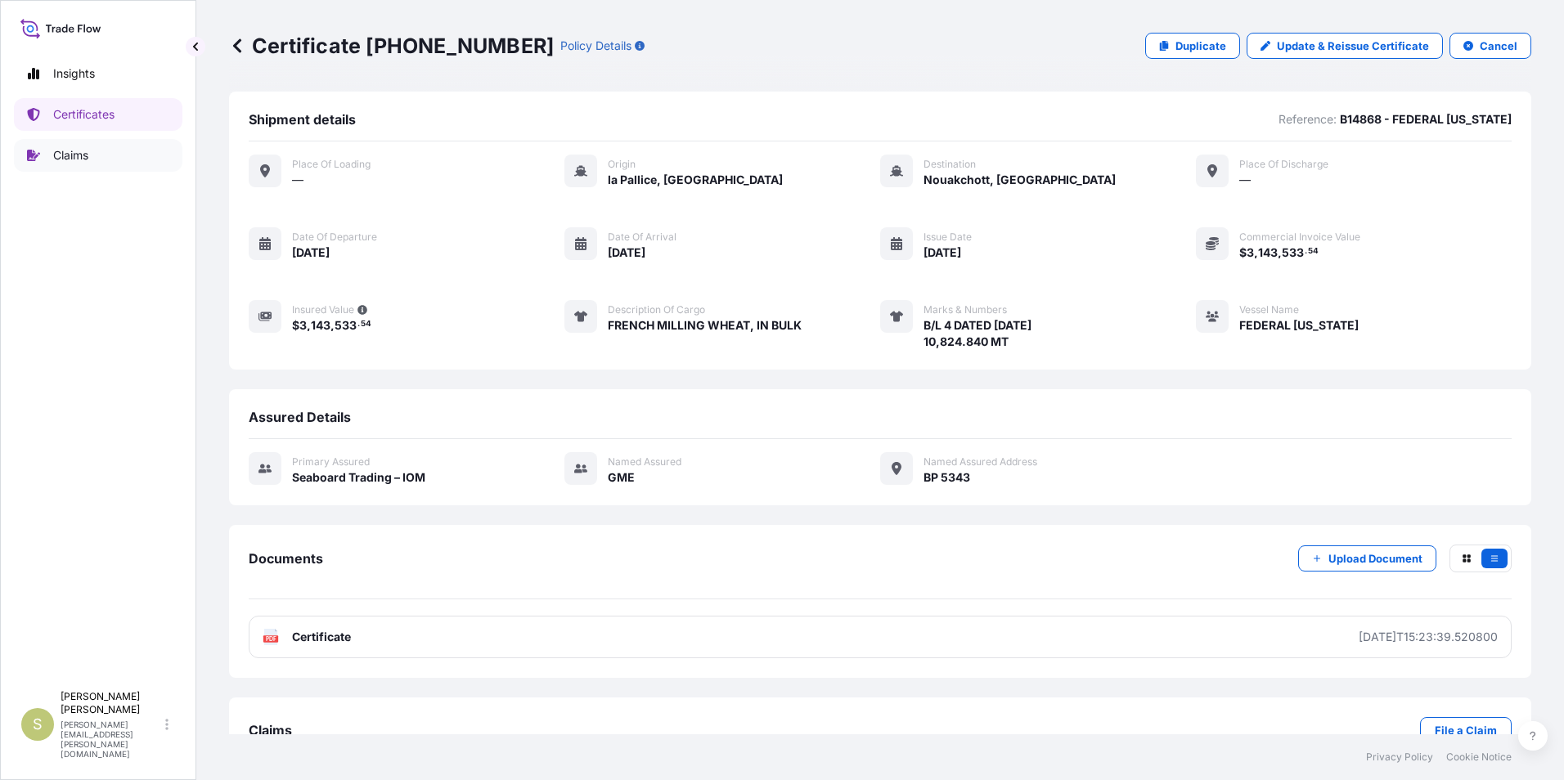
click at [60, 149] on p "Claims" at bounding box center [70, 155] width 35 height 16
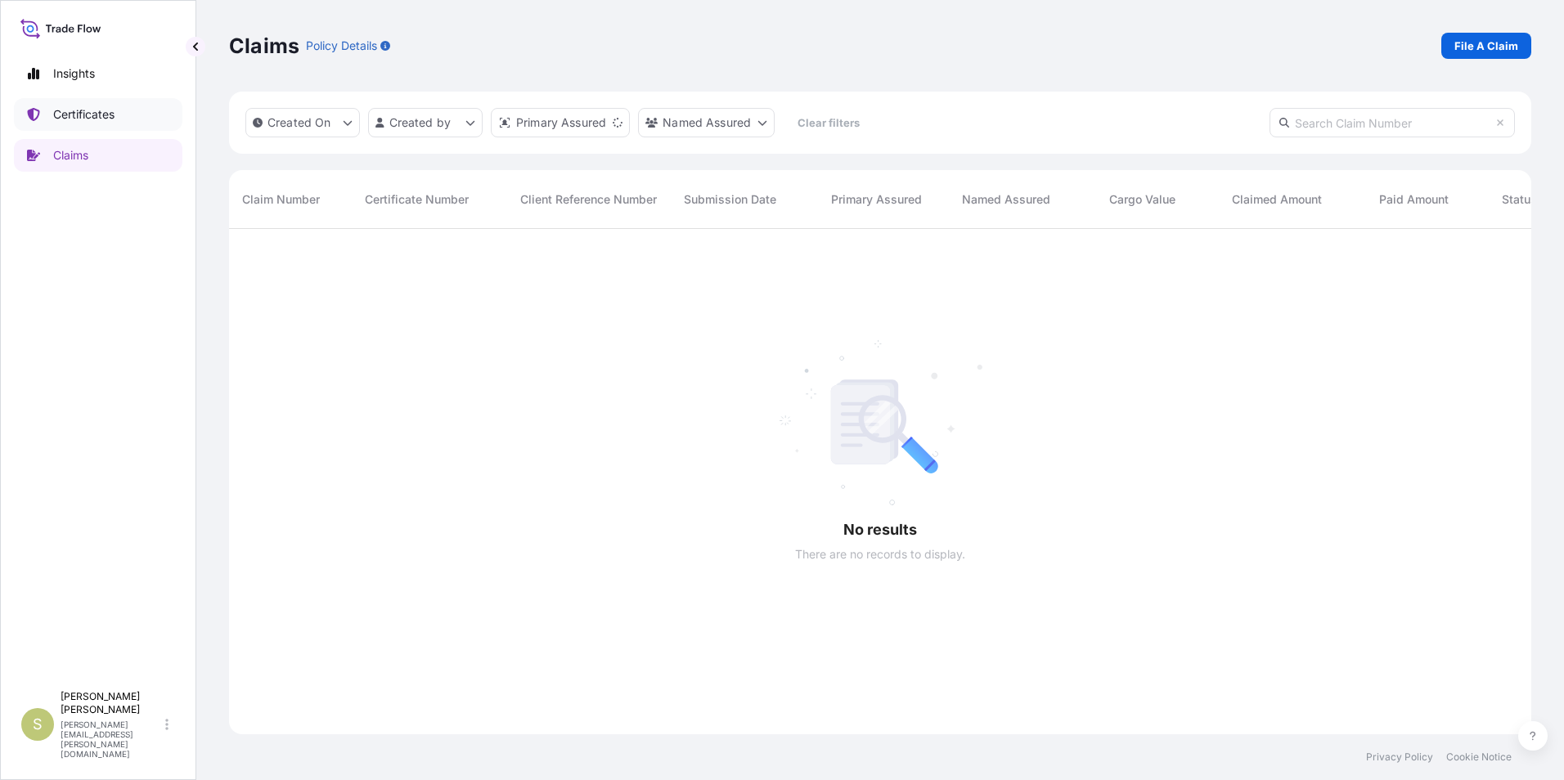
scroll to position [552, 1290]
click at [78, 114] on p "Certificates" at bounding box center [83, 114] width 61 height 16
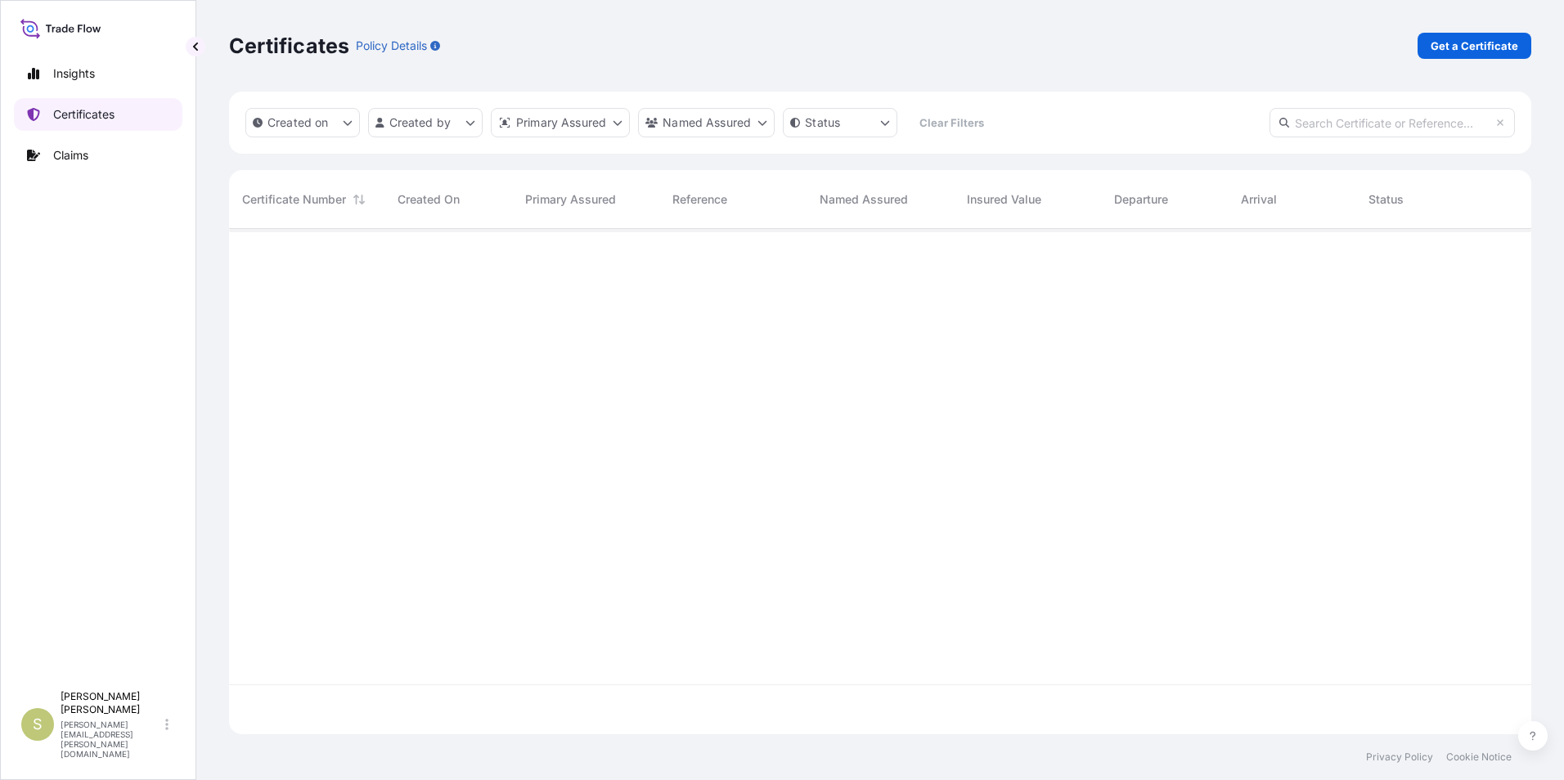
scroll to position [502, 1290]
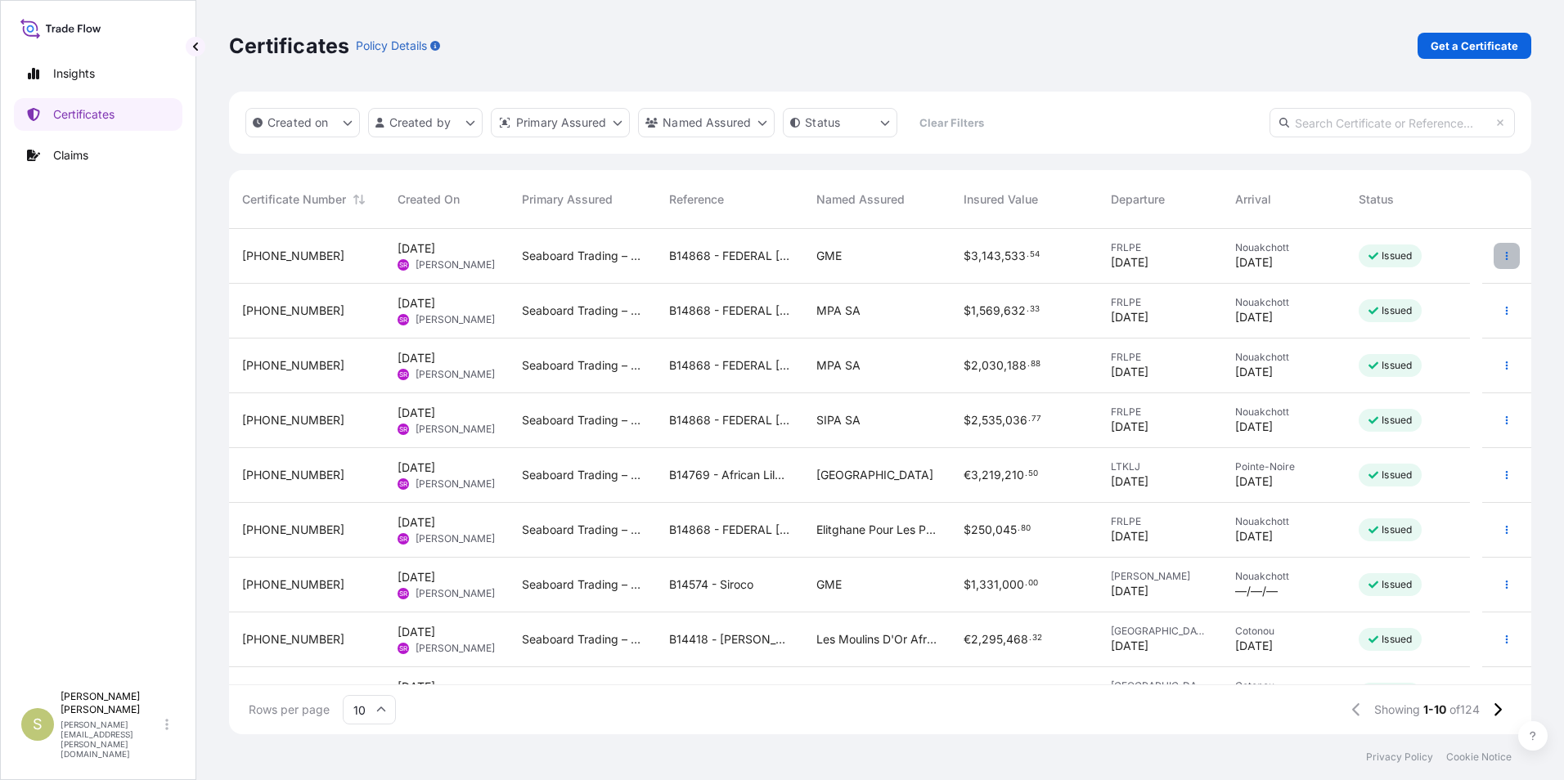
click at [1493, 265] on button "button" at bounding box center [1506, 256] width 26 height 26
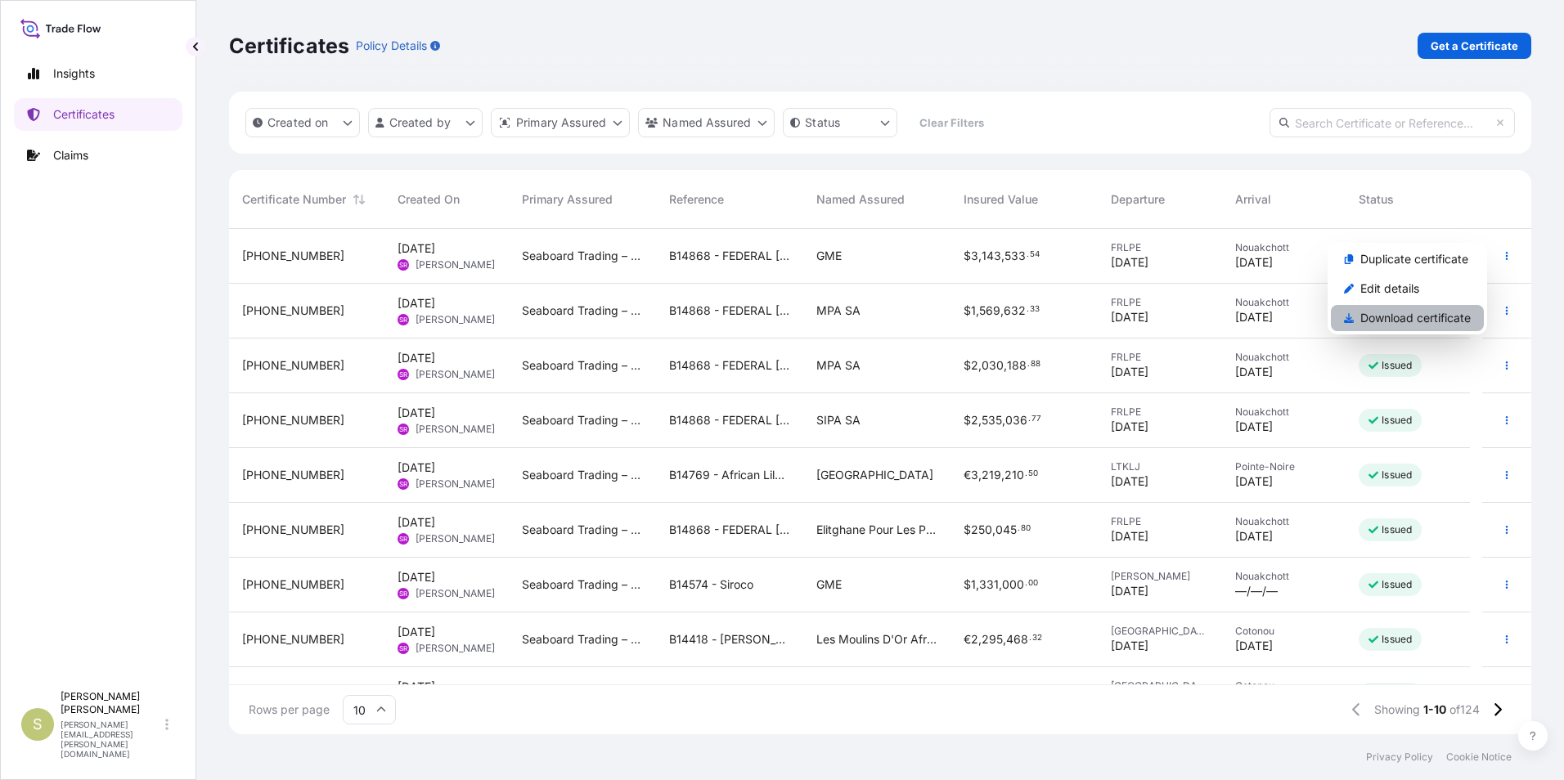
click at [1418, 321] on p "Download certificate" at bounding box center [1415, 318] width 110 height 16
click at [1493, 528] on button "button" at bounding box center [1506, 530] width 26 height 26
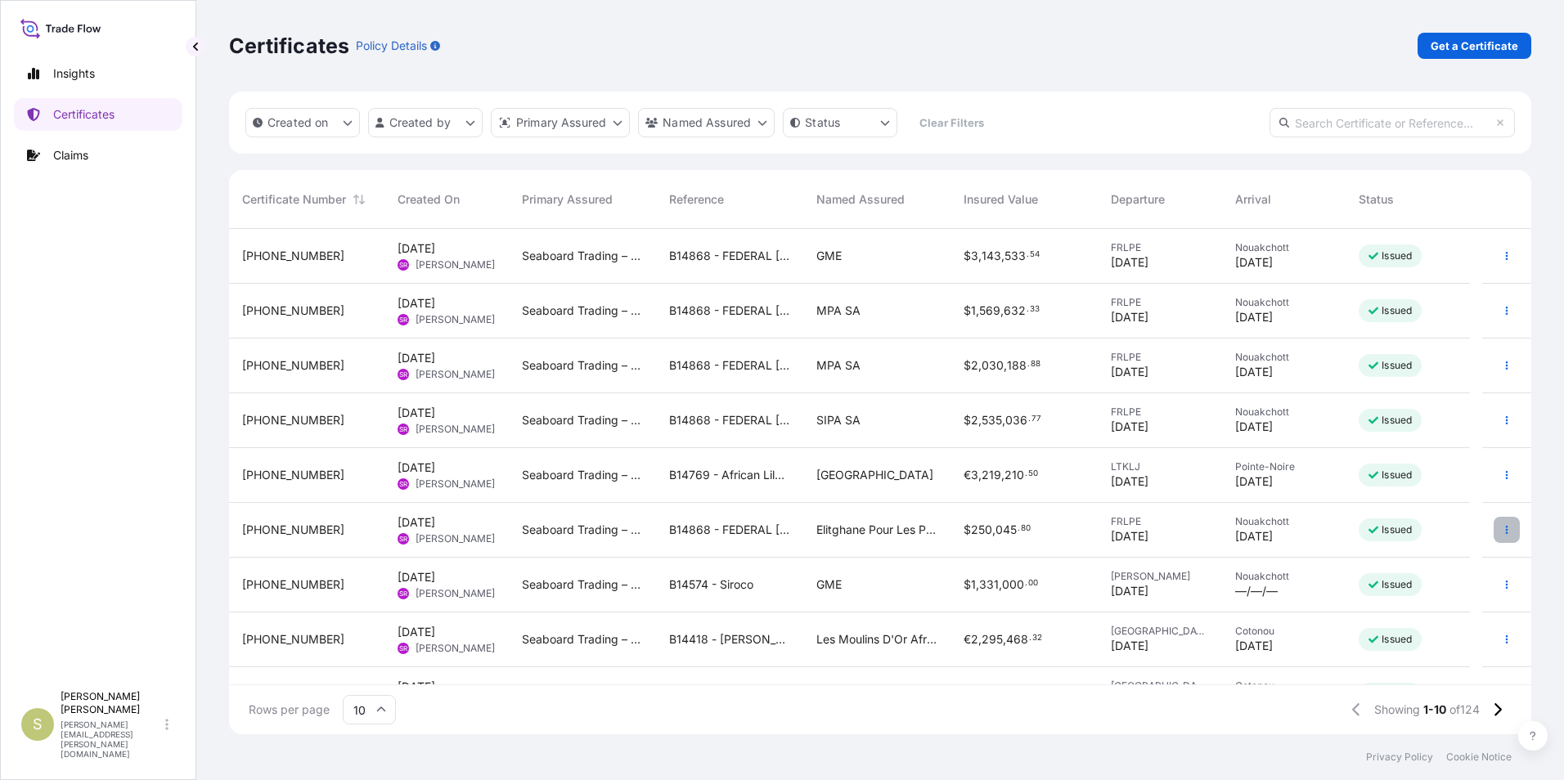
click at [1502, 530] on icon "button" at bounding box center [1507, 530] width 10 height 10
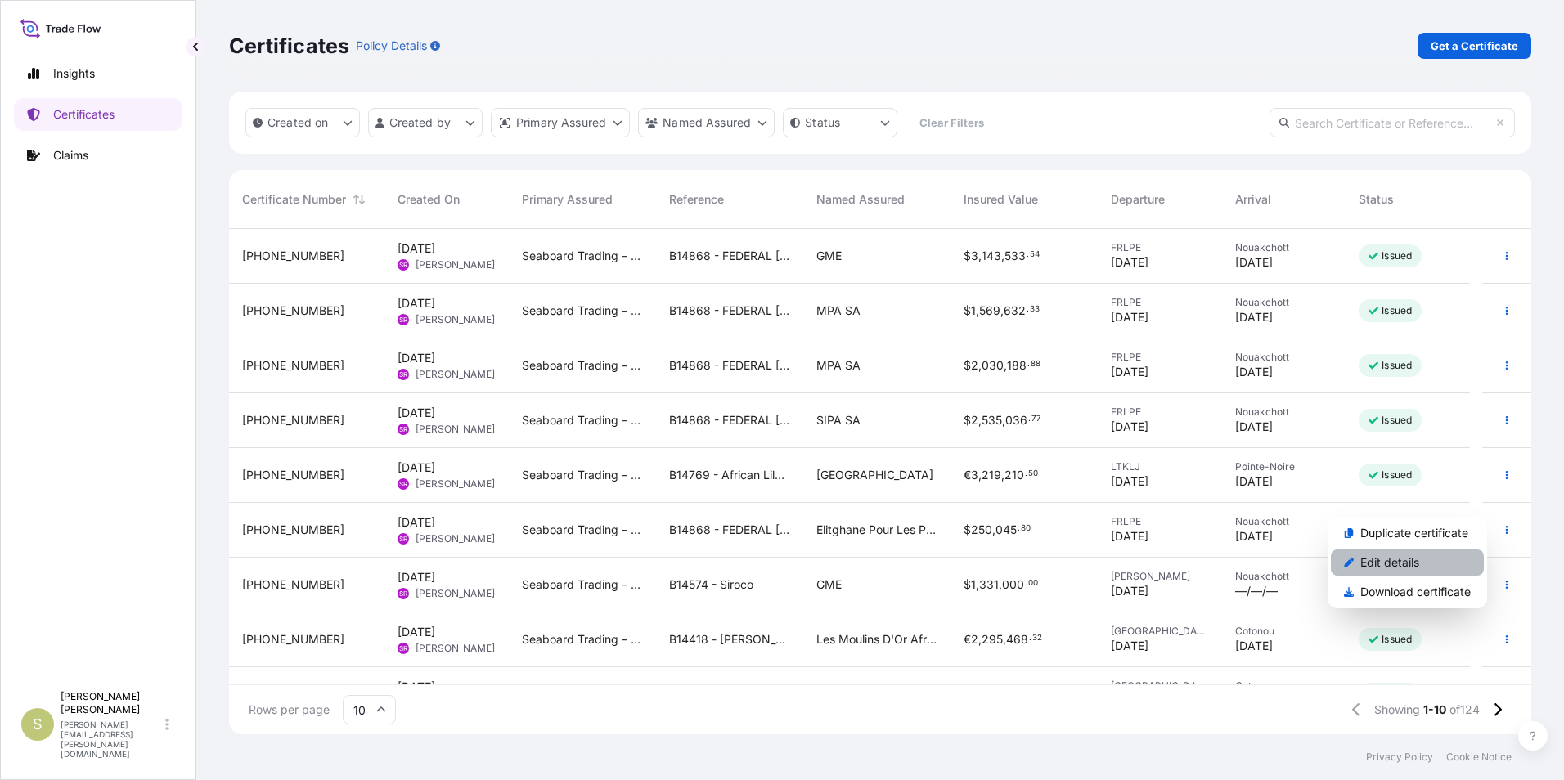
click at [1399, 564] on p "Edit details" at bounding box center [1389, 563] width 59 height 16
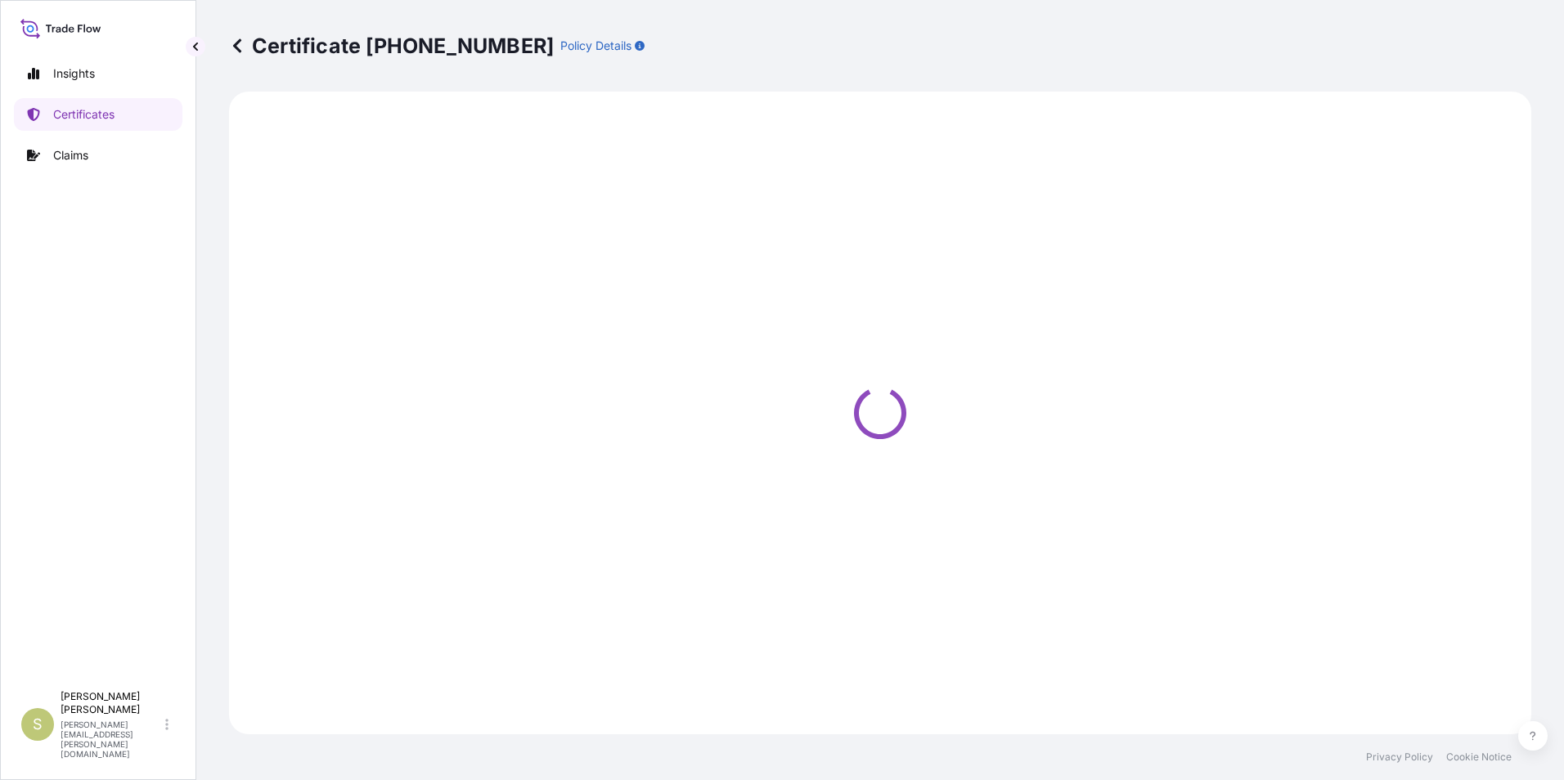
select select "Ocean Vessel"
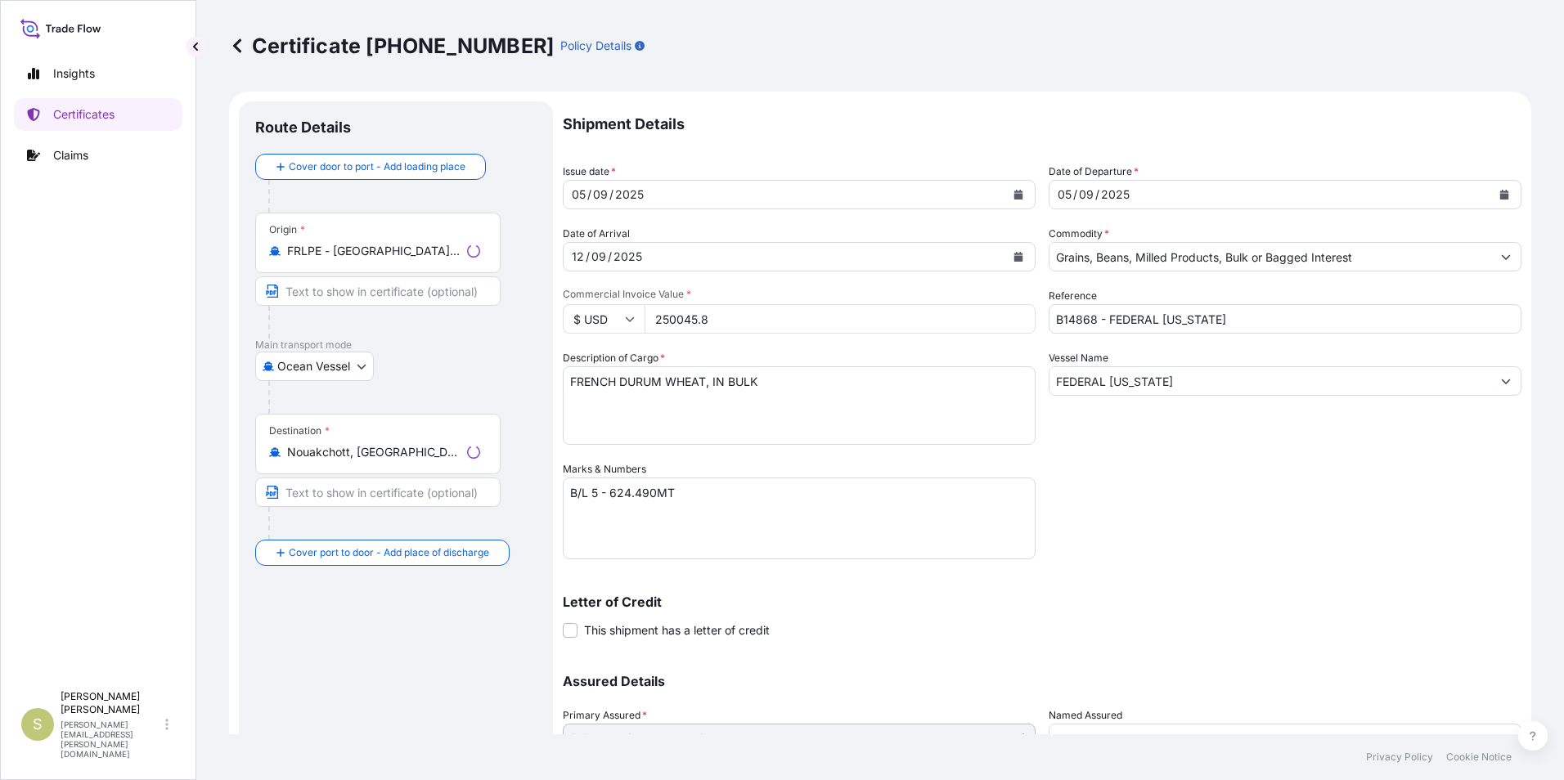
select select "31640"
click at [352, 296] on input "Text to appear on certificate" at bounding box center [377, 290] width 245 height 29
type input "[GEOGRAPHIC_DATA], [GEOGRAPHIC_DATA]"
type input "Nouakchott, [GEOGRAPHIC_DATA]"
click at [724, 321] on input "250045.8" at bounding box center [839, 318] width 391 height 29
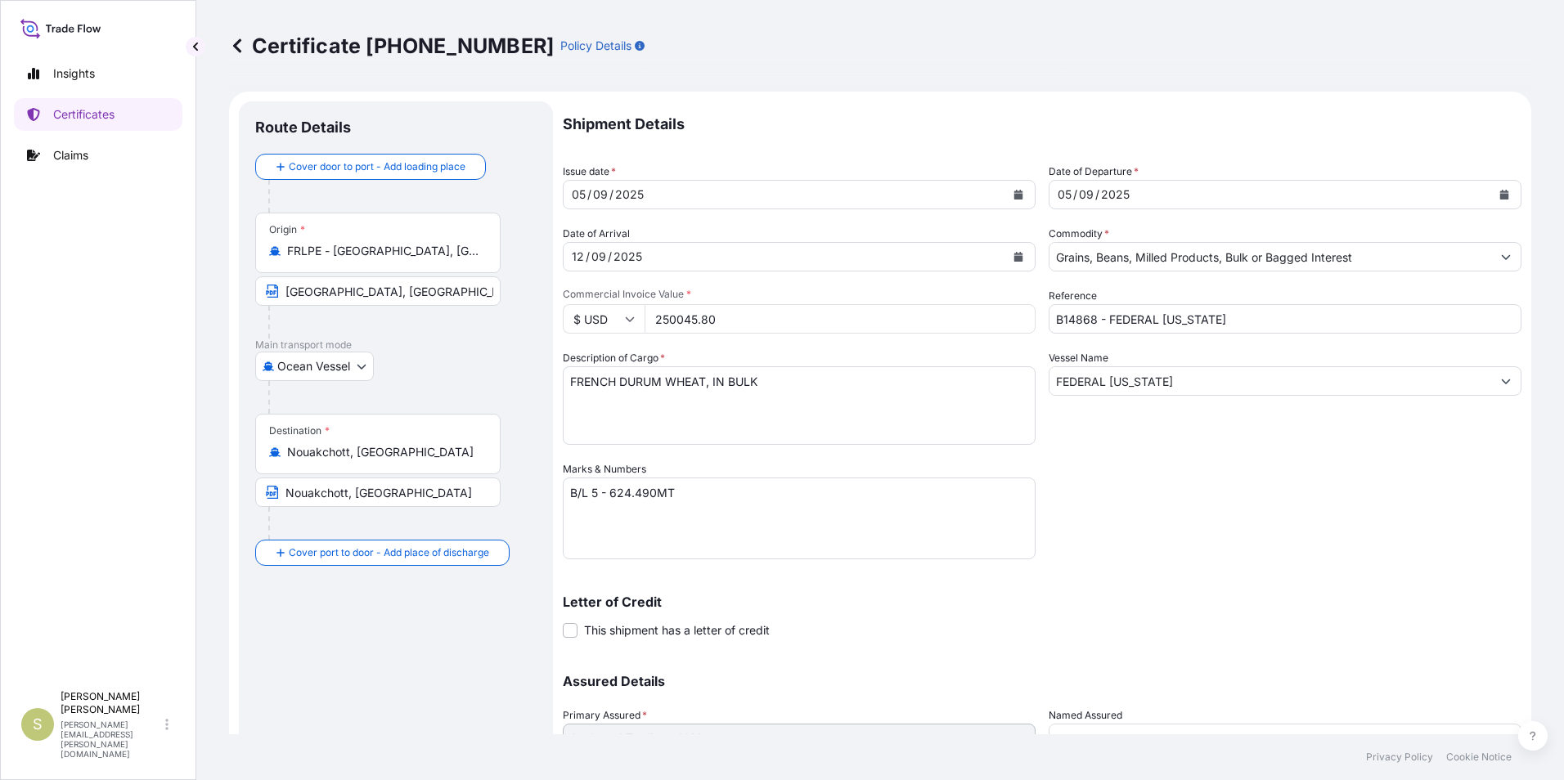
type input "250045.80"
click at [1191, 515] on div "Shipment Details Issue date * [DATE] Date of Departure * [DATE] Date of Arrival…" at bounding box center [1042, 459] width 959 height 717
click at [602, 492] on textarea "B/L 5 - 624.490MT" at bounding box center [799, 519] width 473 height 82
type textarea "B/L 5 DATED [DATE] 624.490MT"
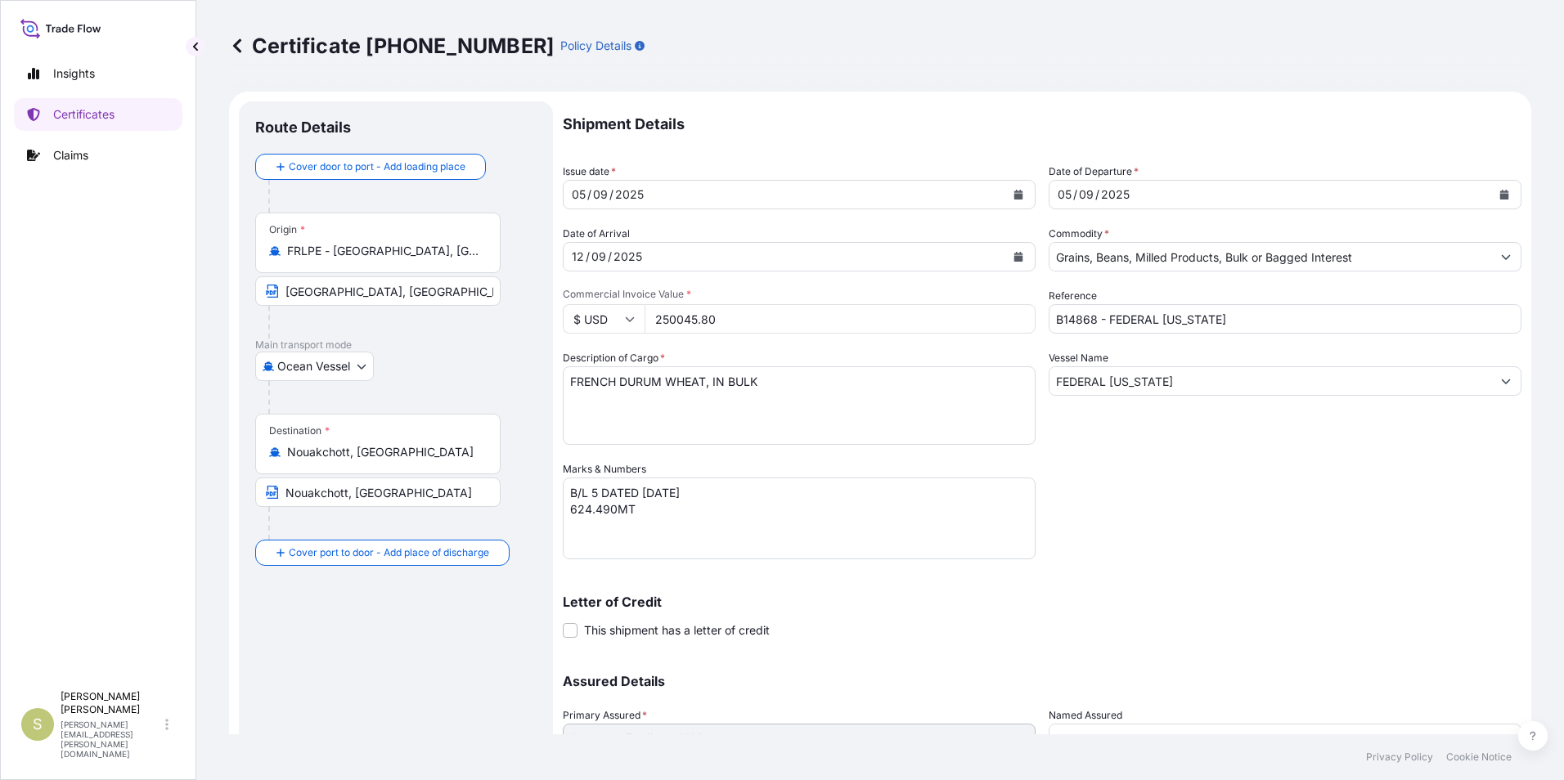
click at [767, 581] on div "Letter of Credit This shipment has a letter of credit Letter of credit * Letter…" at bounding box center [1042, 607] width 959 height 63
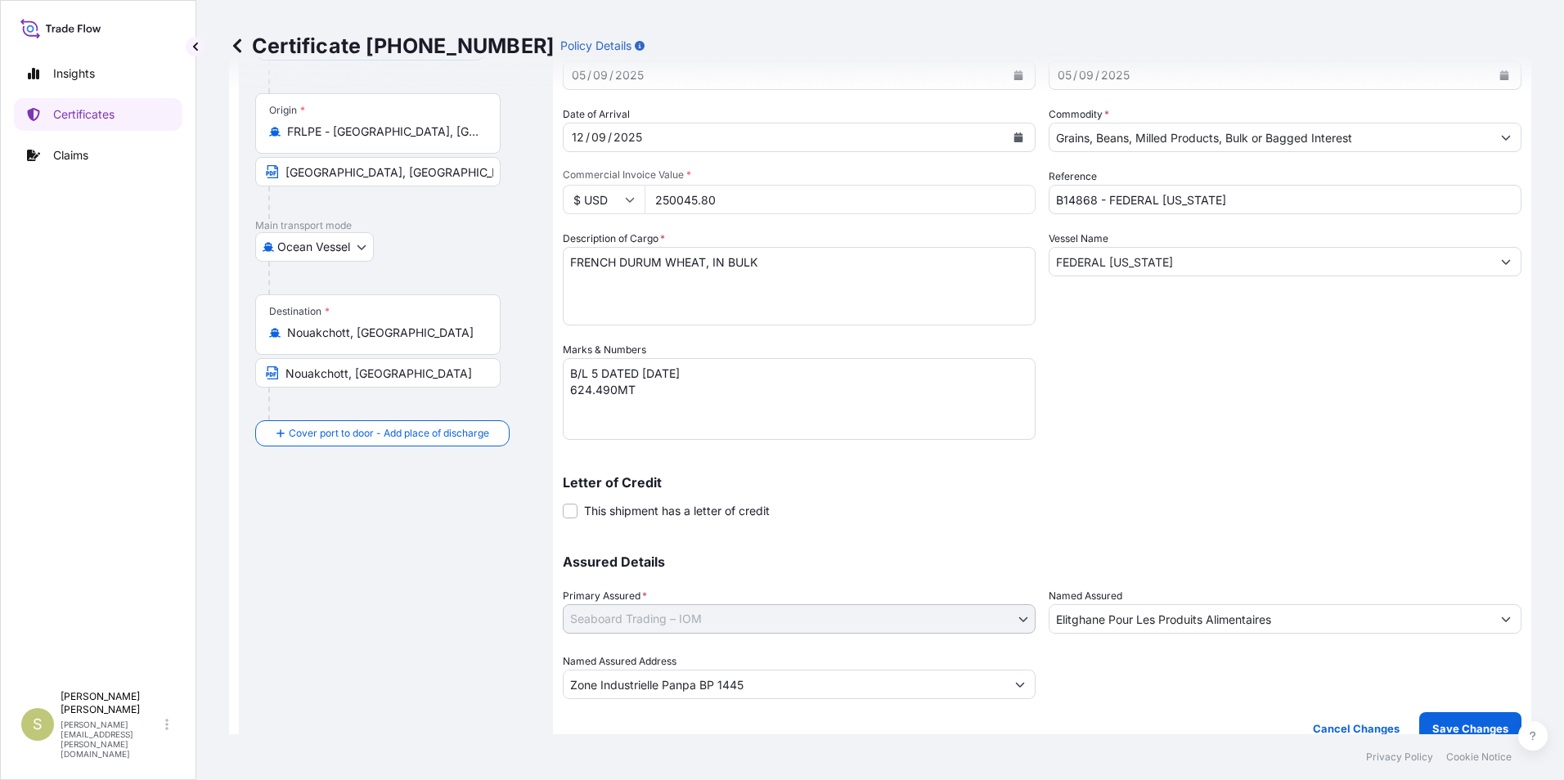
scroll to position [140, 0]
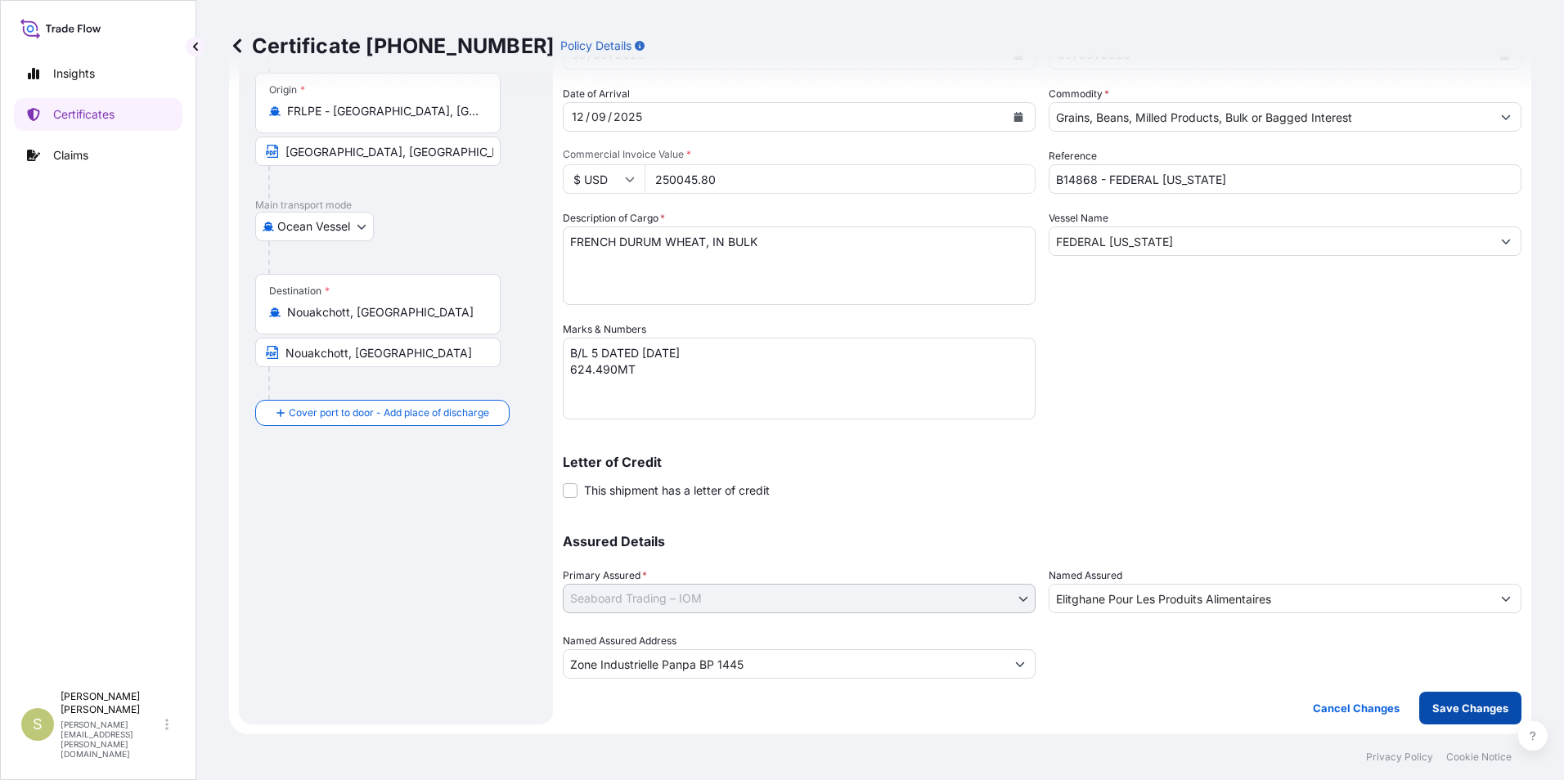
click at [1457, 708] on p "Save Changes" at bounding box center [1470, 708] width 76 height 16
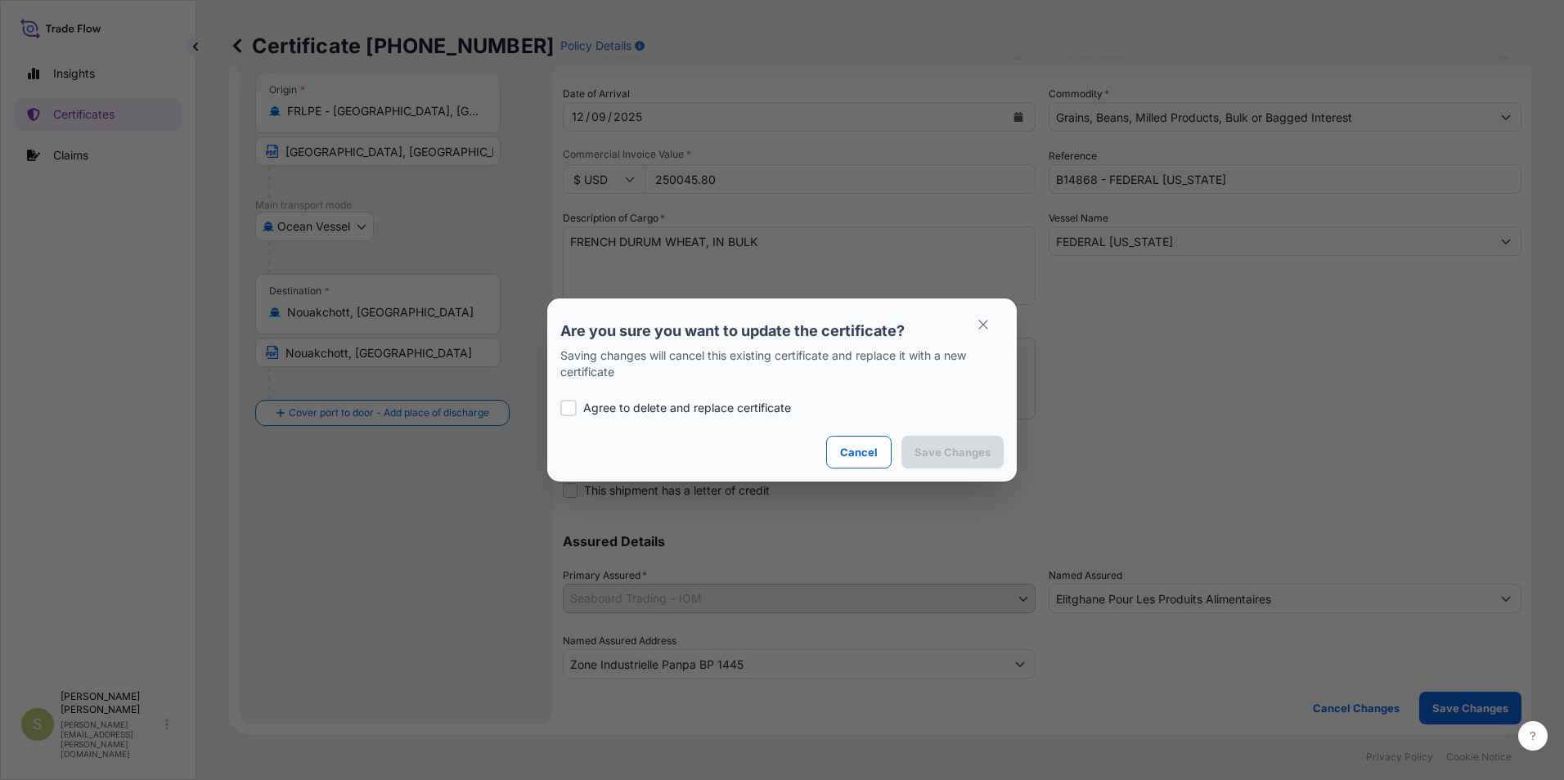
click at [663, 403] on p "Agree to delete and replace certificate" at bounding box center [687, 408] width 208 height 16
checkbox input "true"
click at [955, 453] on p "Save Changes" at bounding box center [952, 452] width 76 height 16
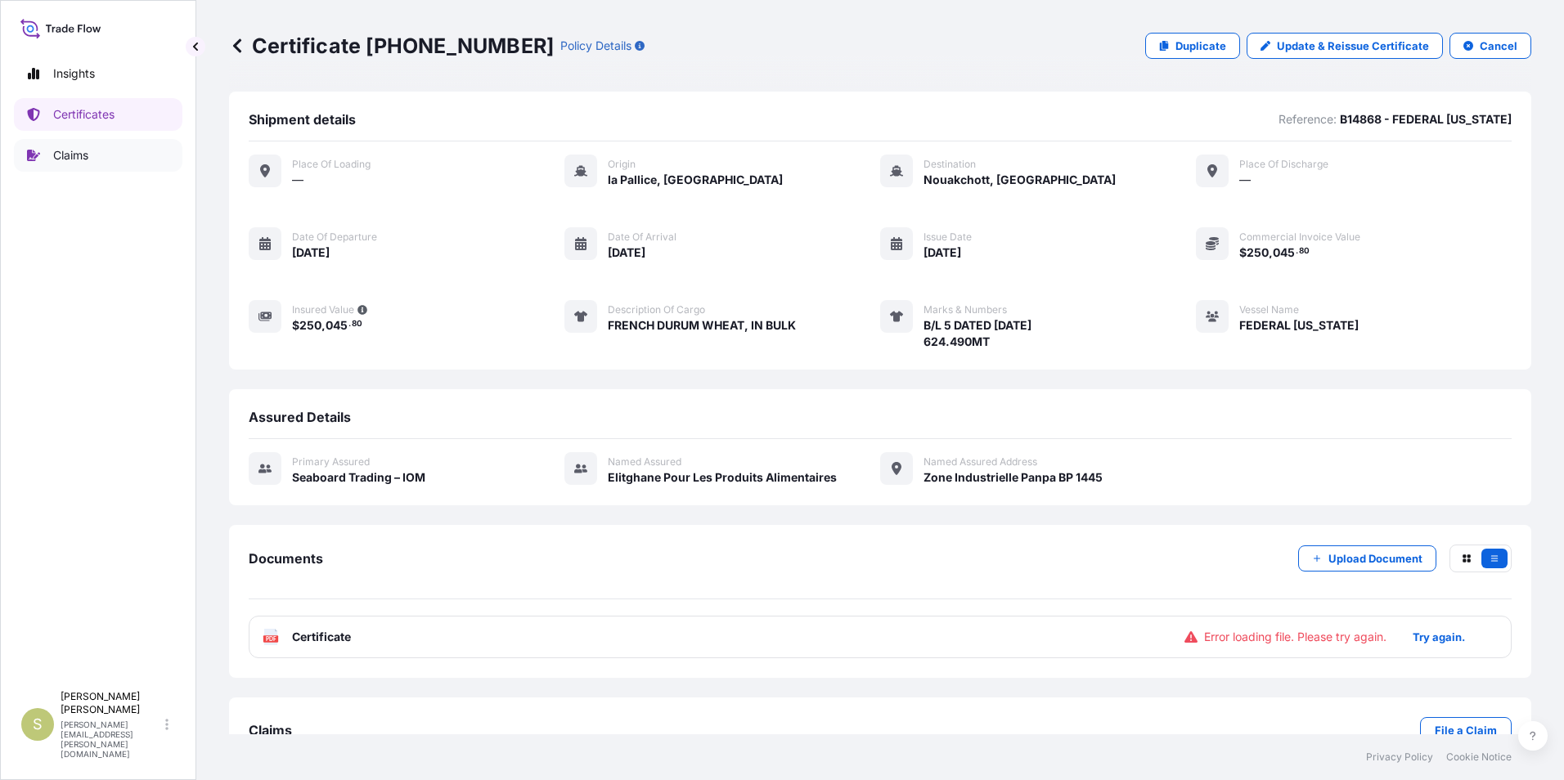
click at [82, 152] on p "Claims" at bounding box center [70, 155] width 35 height 16
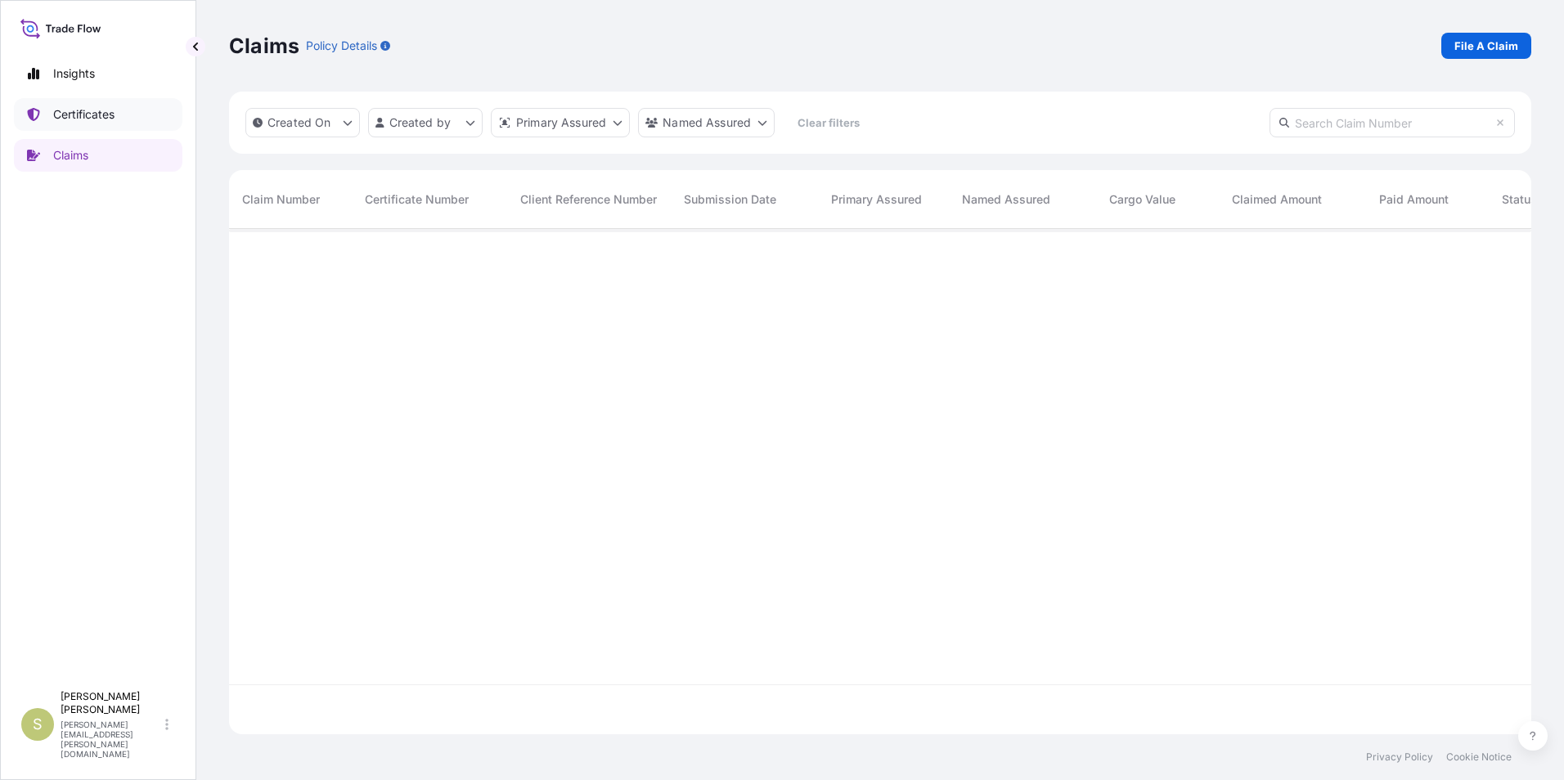
scroll to position [552, 1290]
click at [82, 110] on p "Certificates" at bounding box center [83, 114] width 61 height 16
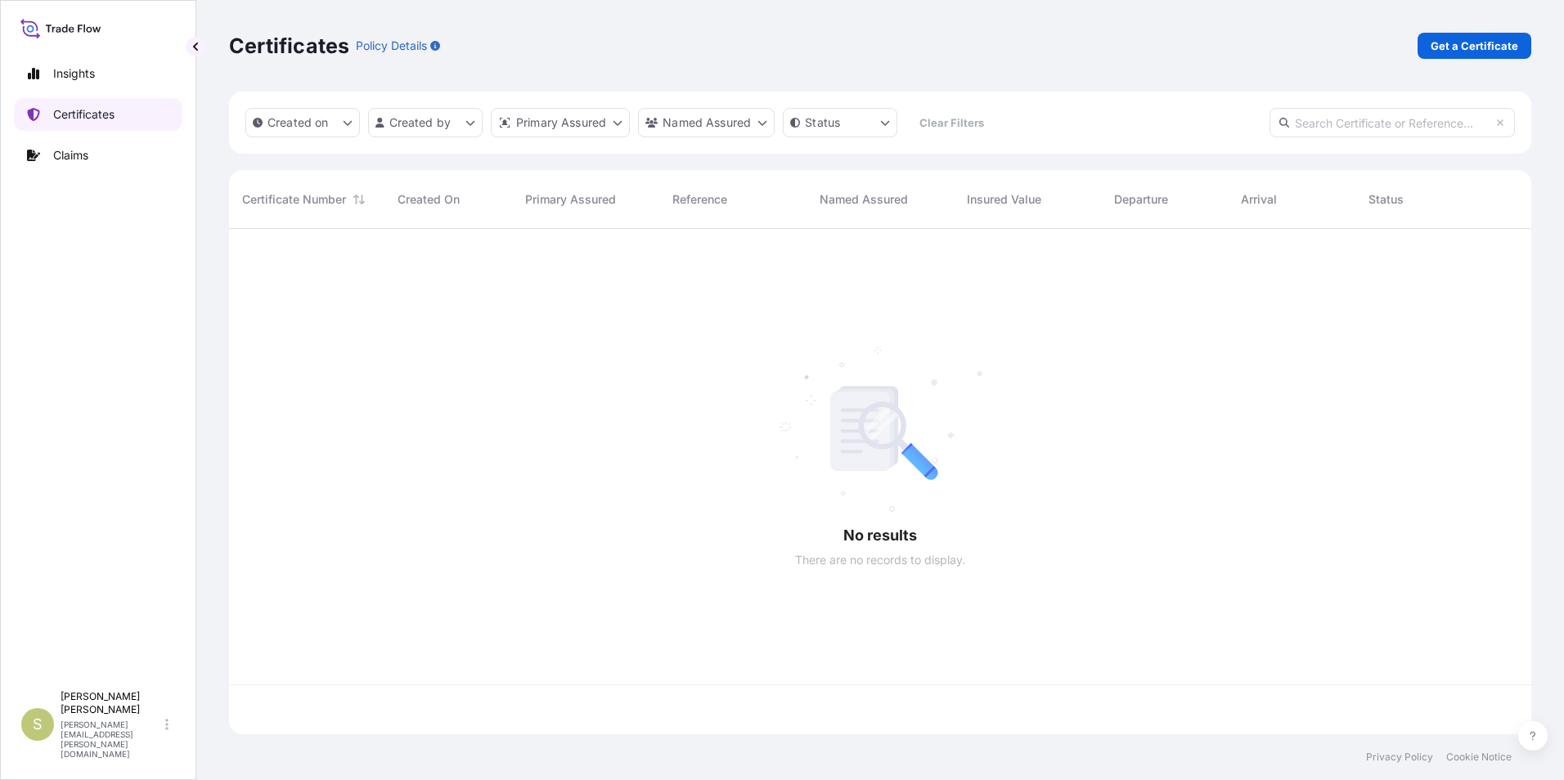
scroll to position [502, 1290]
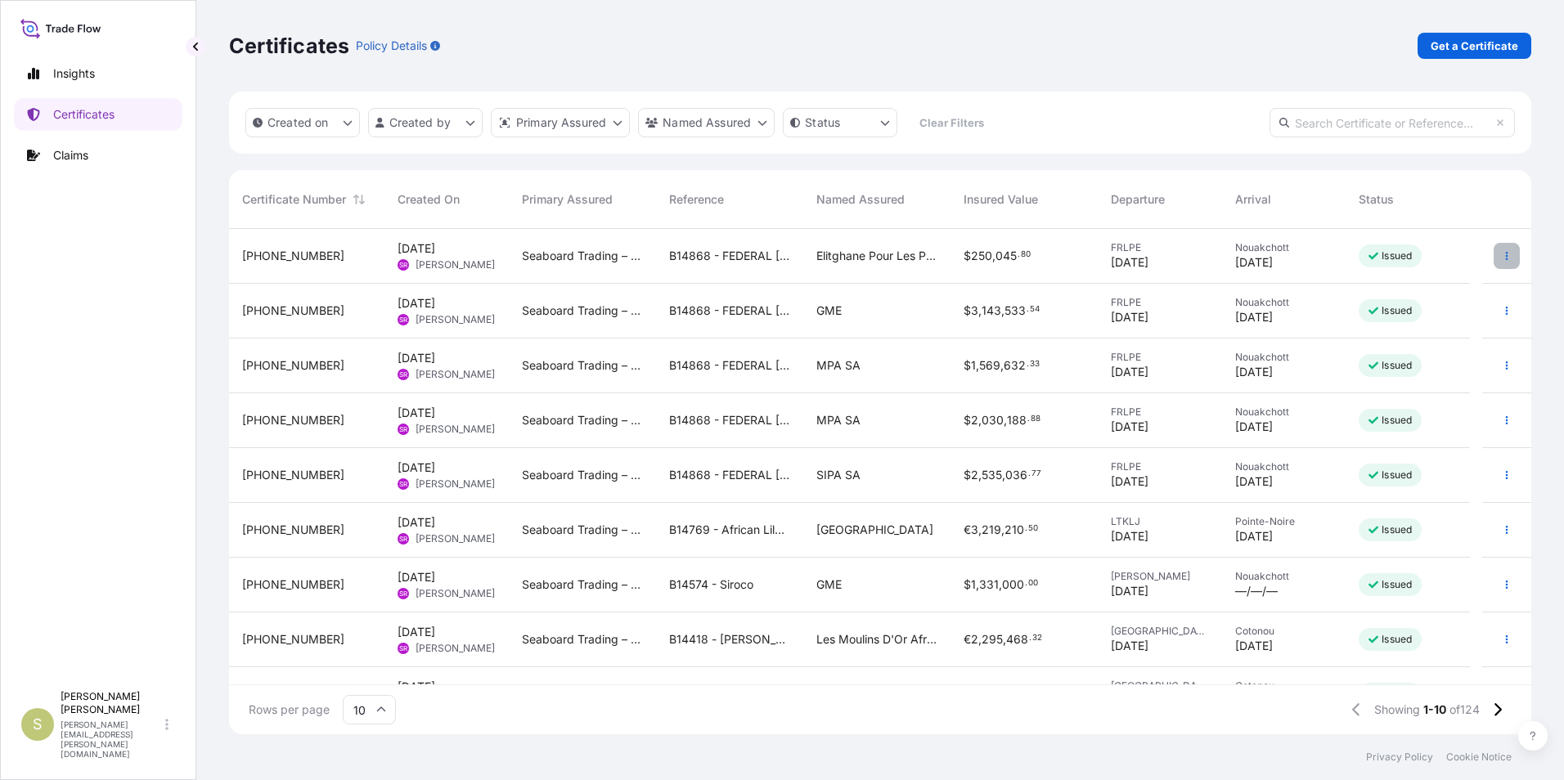
click at [1502, 252] on icon "button" at bounding box center [1507, 256] width 10 height 10
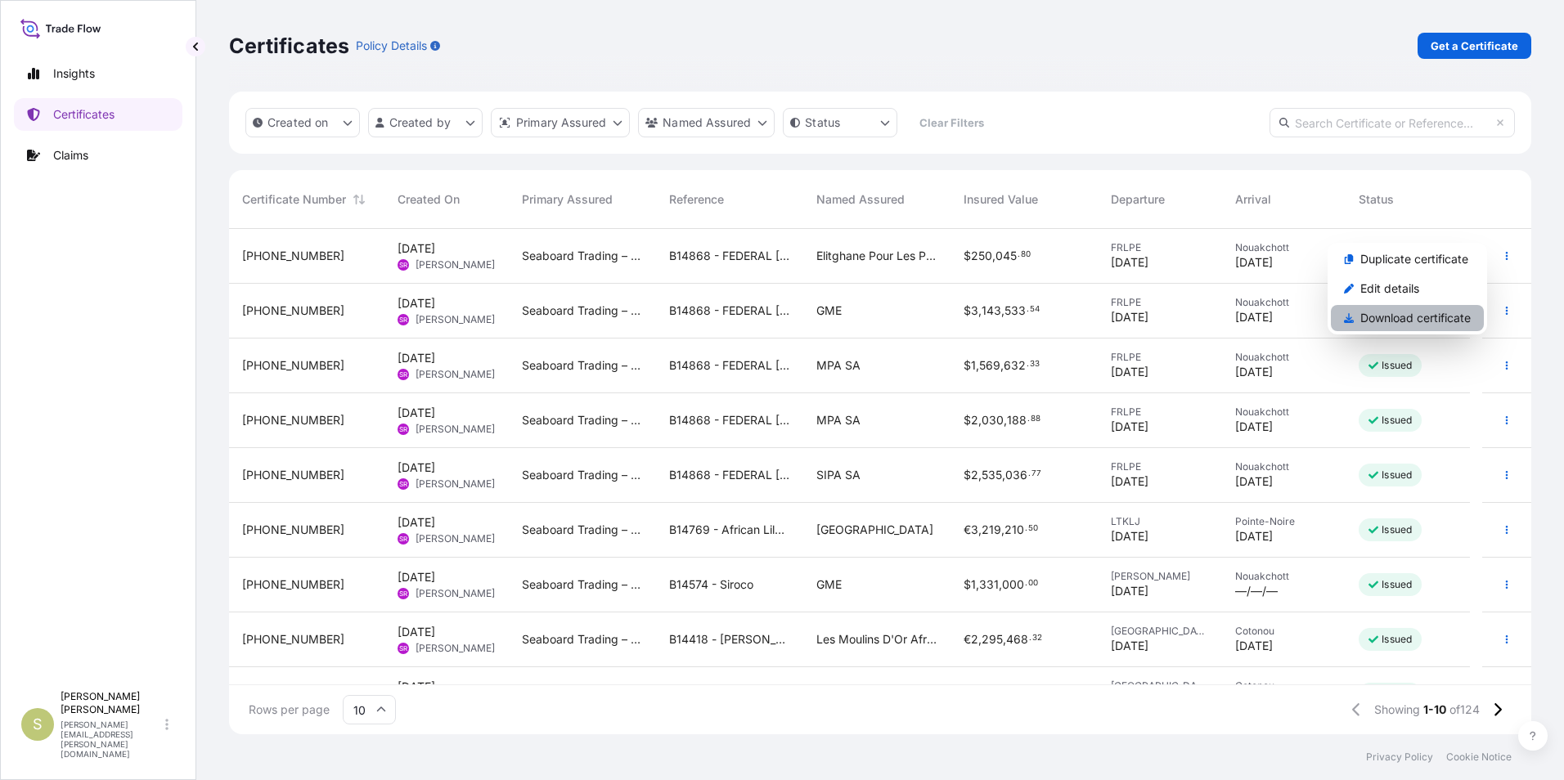
click at [1414, 314] on p "Download certificate" at bounding box center [1415, 318] width 110 height 16
